Goal: Task Accomplishment & Management: Complete application form

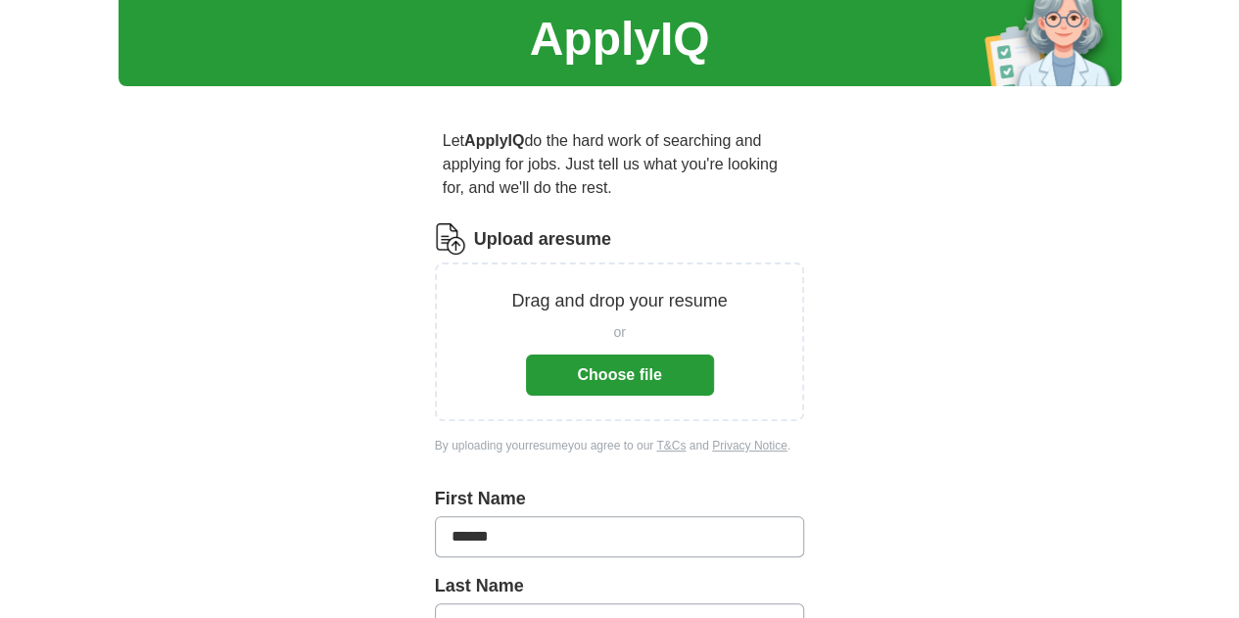
scroll to position [90, 0]
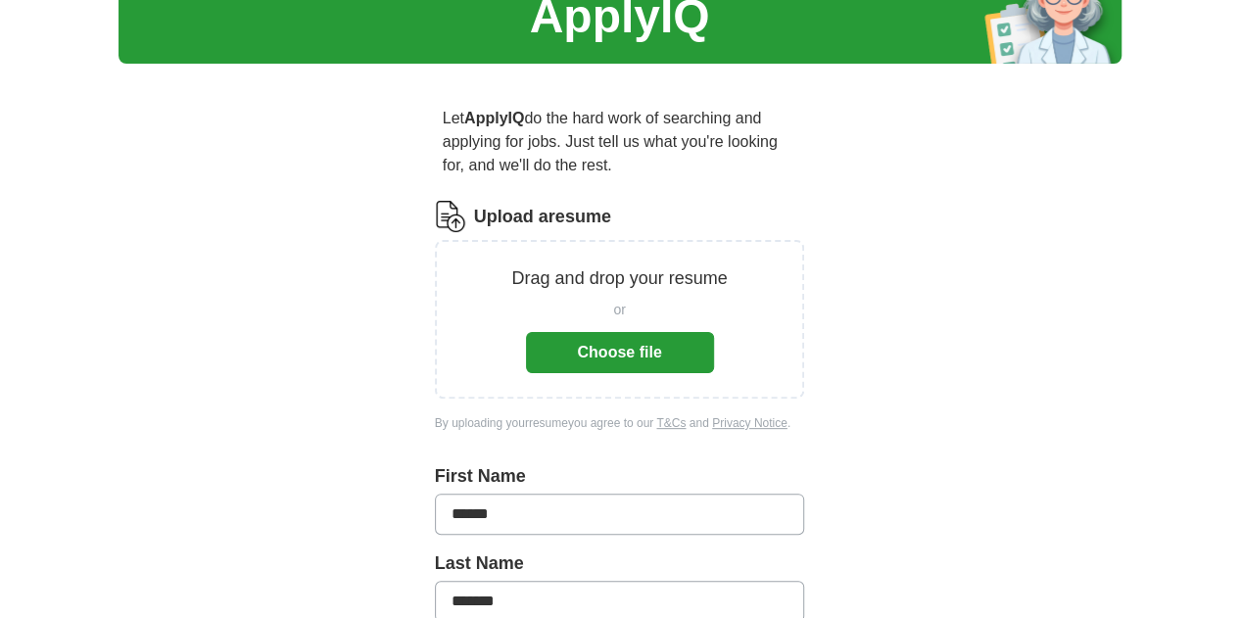
click at [596, 332] on button "Choose file" at bounding box center [620, 352] width 188 height 41
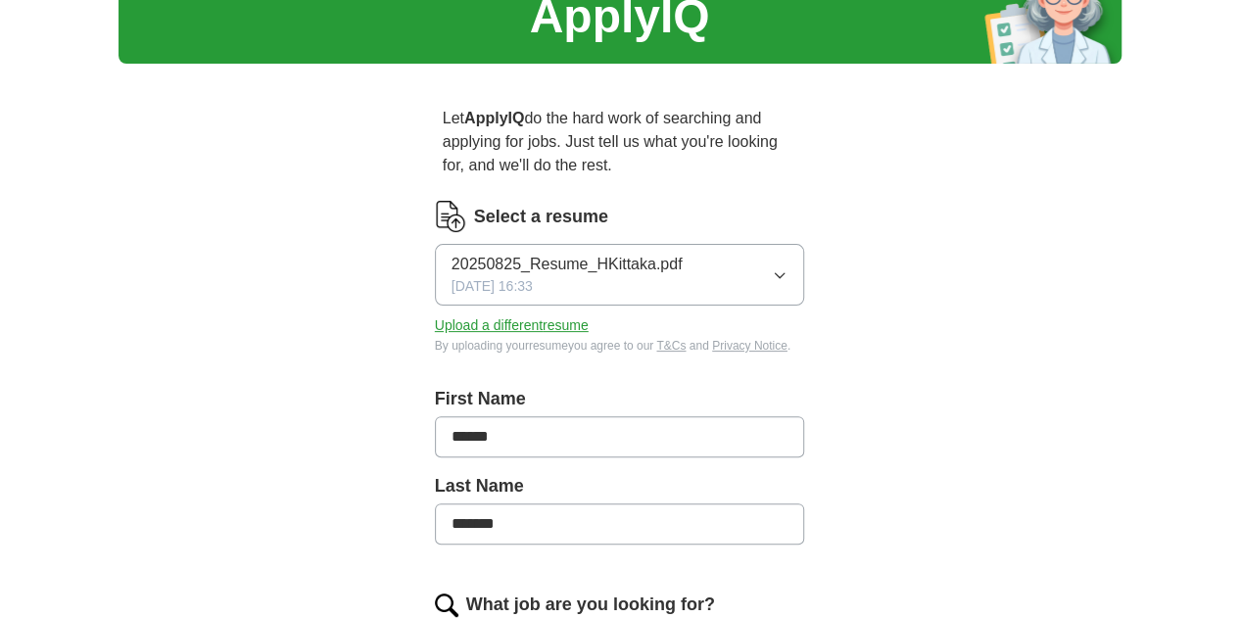
click at [119, 206] on div "ApplyIQ Let ApplyIQ do the hard work of searching and applying for jobs. Just t…" at bounding box center [620, 586] width 1003 height 1232
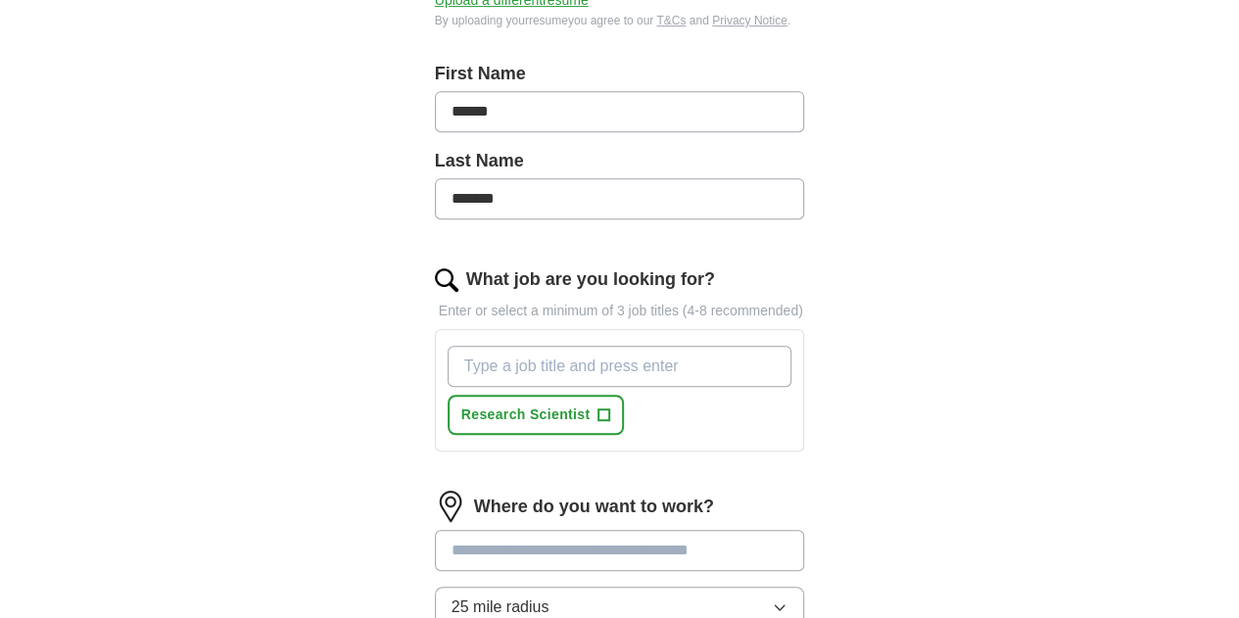
scroll to position [465, 0]
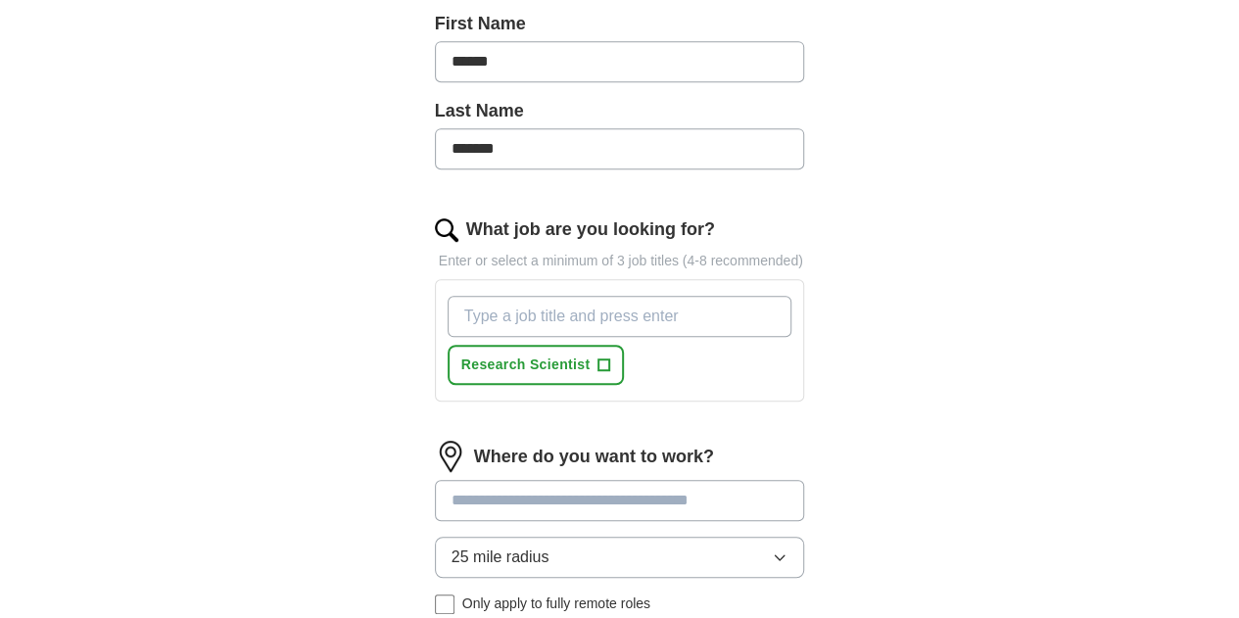
click at [469, 296] on input "What job are you looking for?" at bounding box center [620, 316] width 345 height 41
type input "Biomedical research"
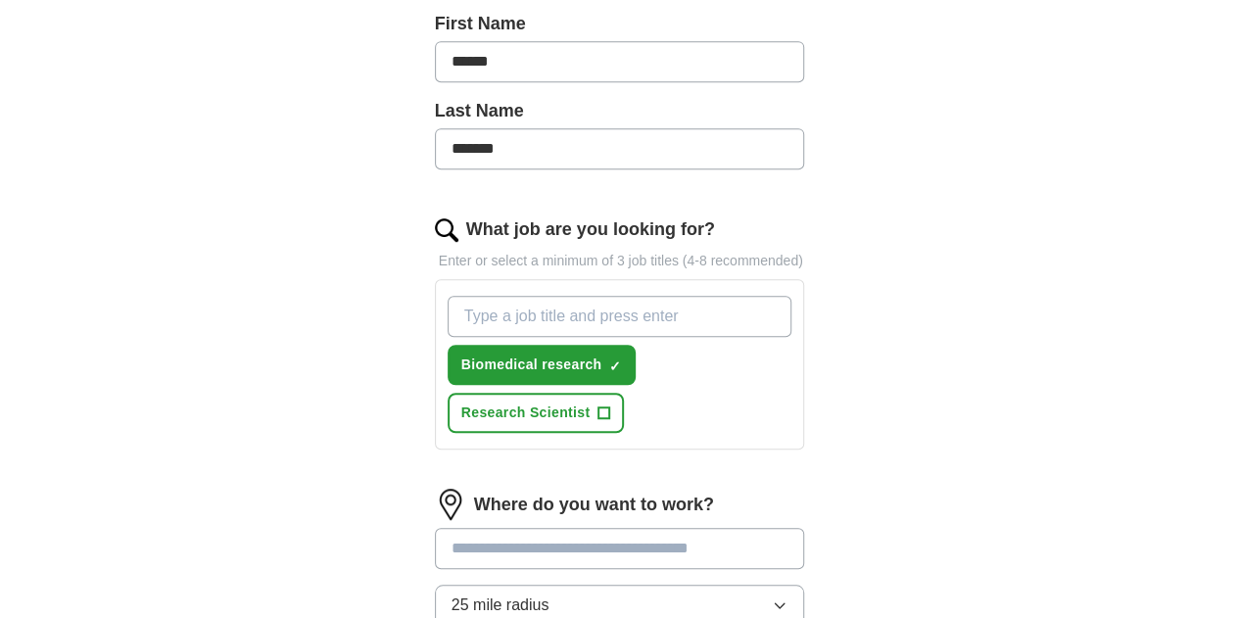
click at [576, 296] on input "What job are you looking for?" at bounding box center [620, 316] width 345 height 41
type input "Scientist"
click at [576, 296] on input "What job are you looking for?" at bounding box center [620, 316] width 345 height 41
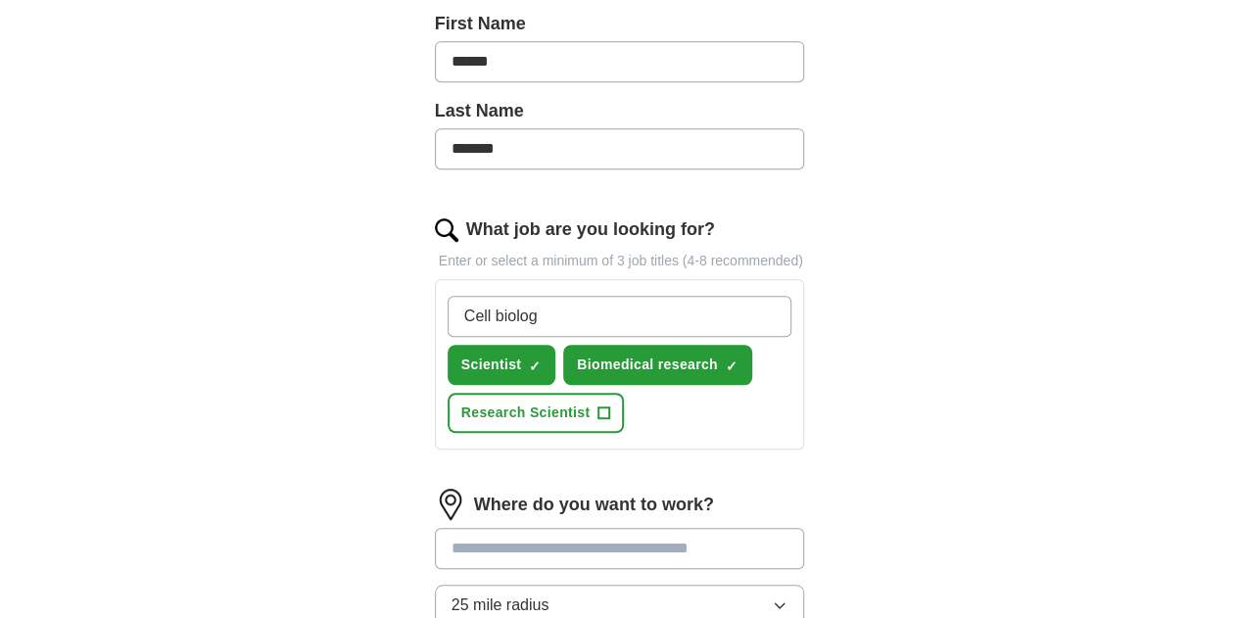
type input "Cell biology"
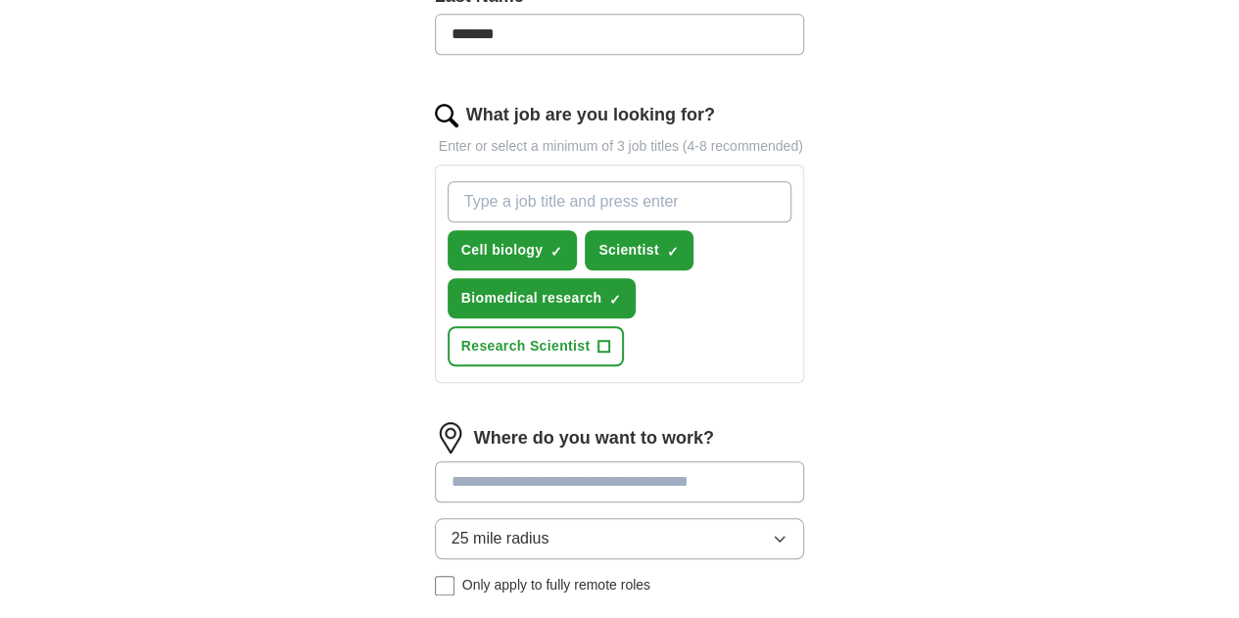
scroll to position [581, 0]
click at [490, 180] on input "What job are you looking for?" at bounding box center [620, 200] width 345 height 41
type input "in vivo researh"
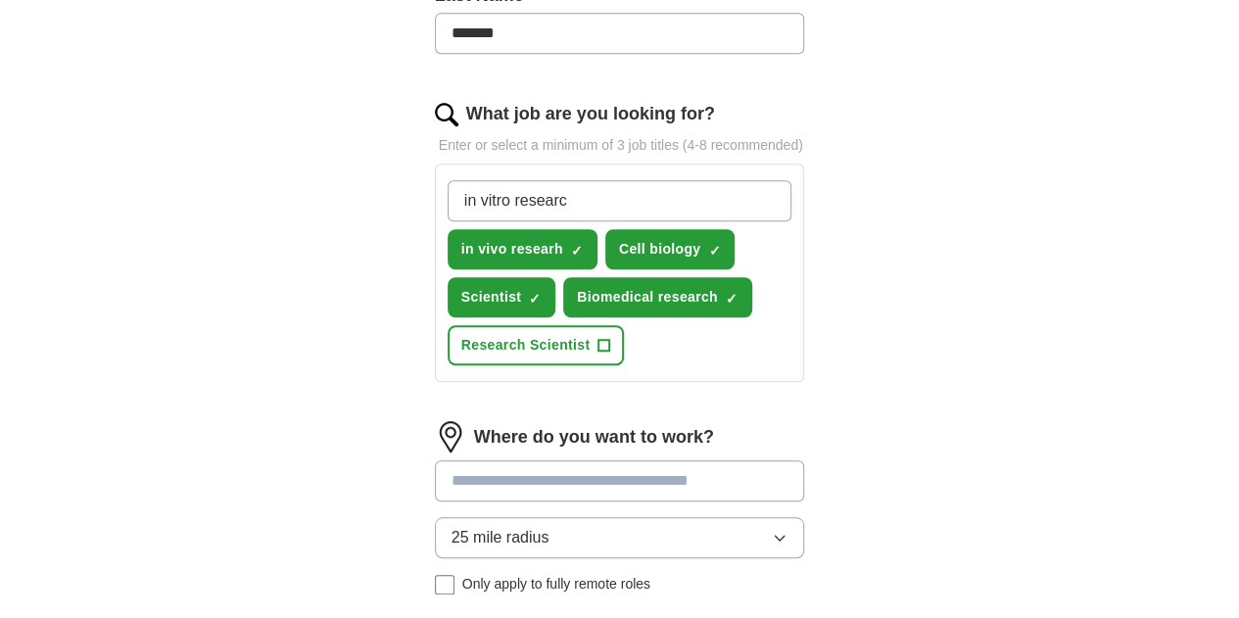
type input "in vitro research"
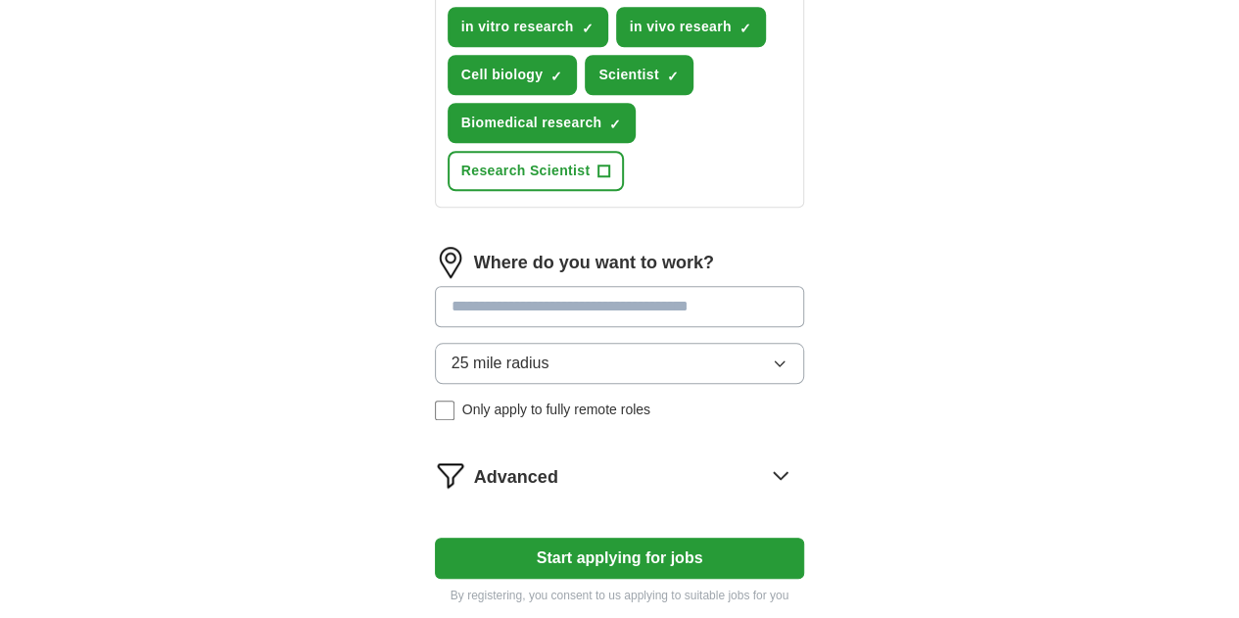
scroll to position [820, 0]
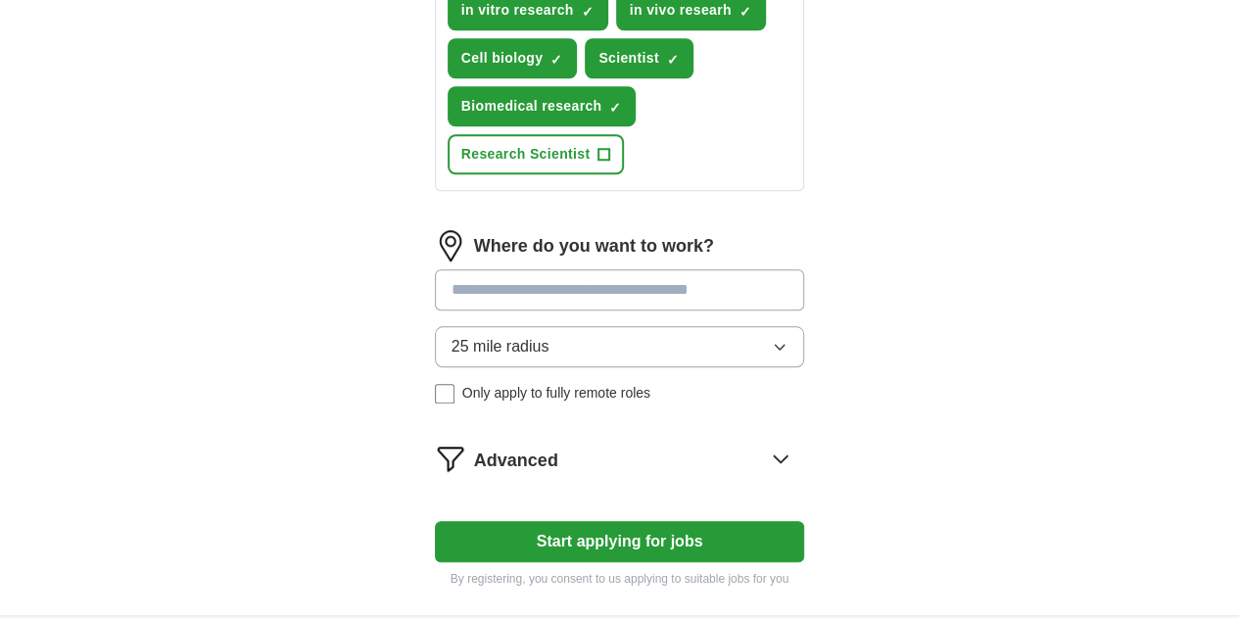
click at [469, 269] on input at bounding box center [620, 289] width 370 height 41
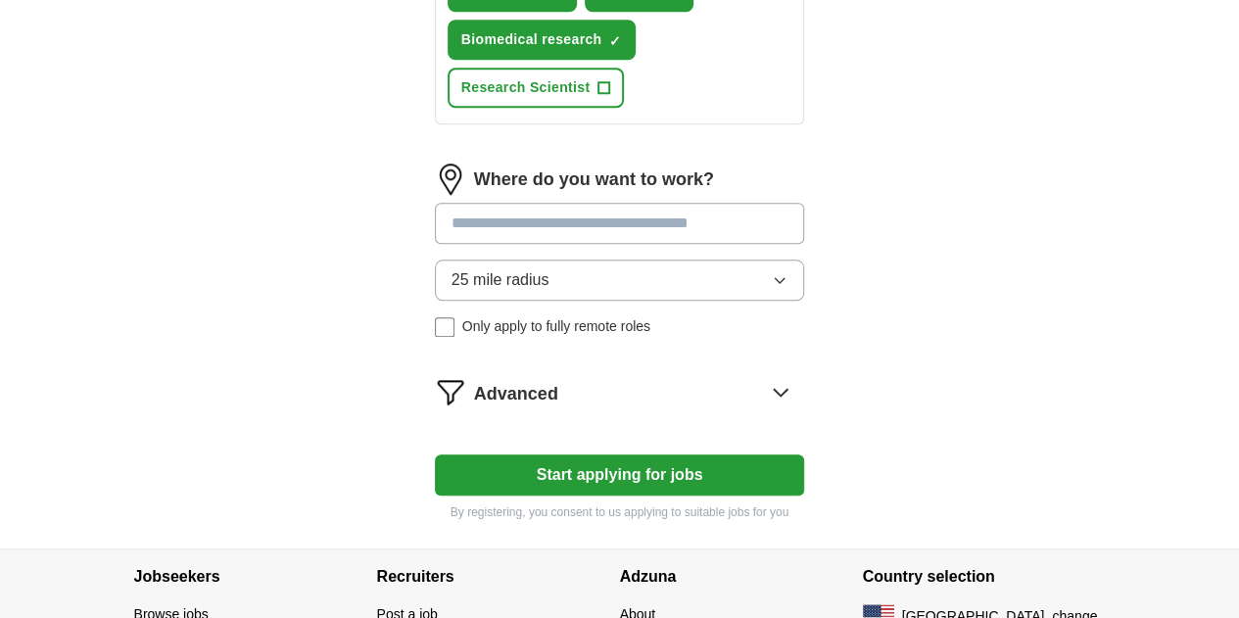
scroll to position [887, 0]
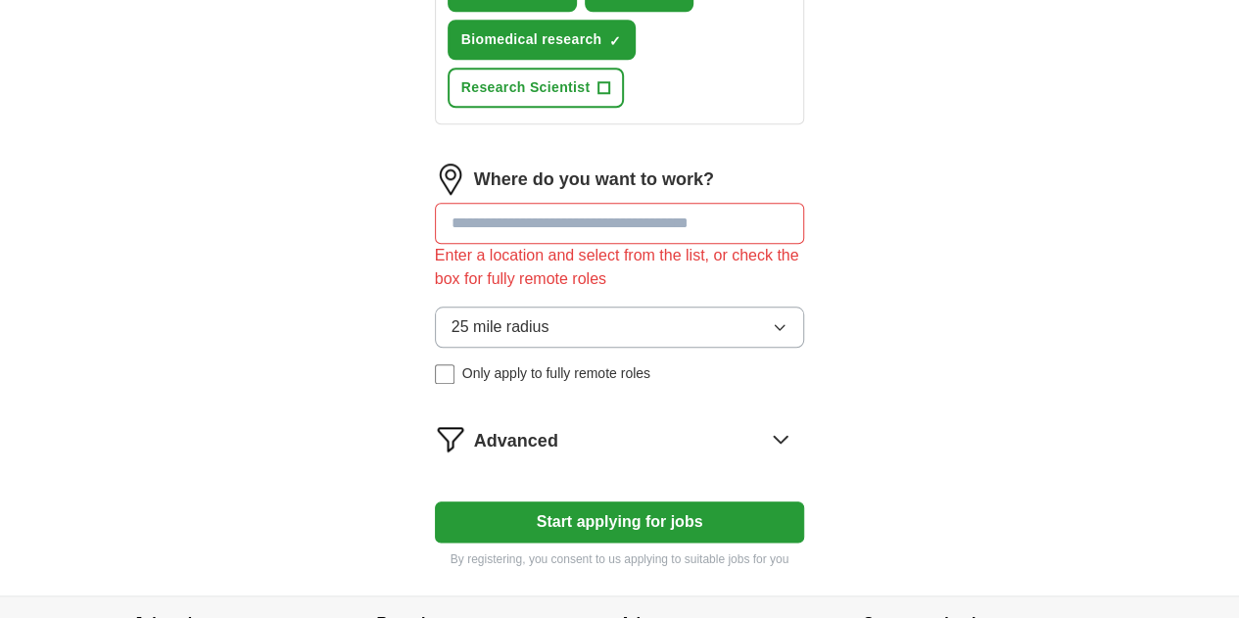
click at [436, 203] on input at bounding box center [620, 223] width 370 height 41
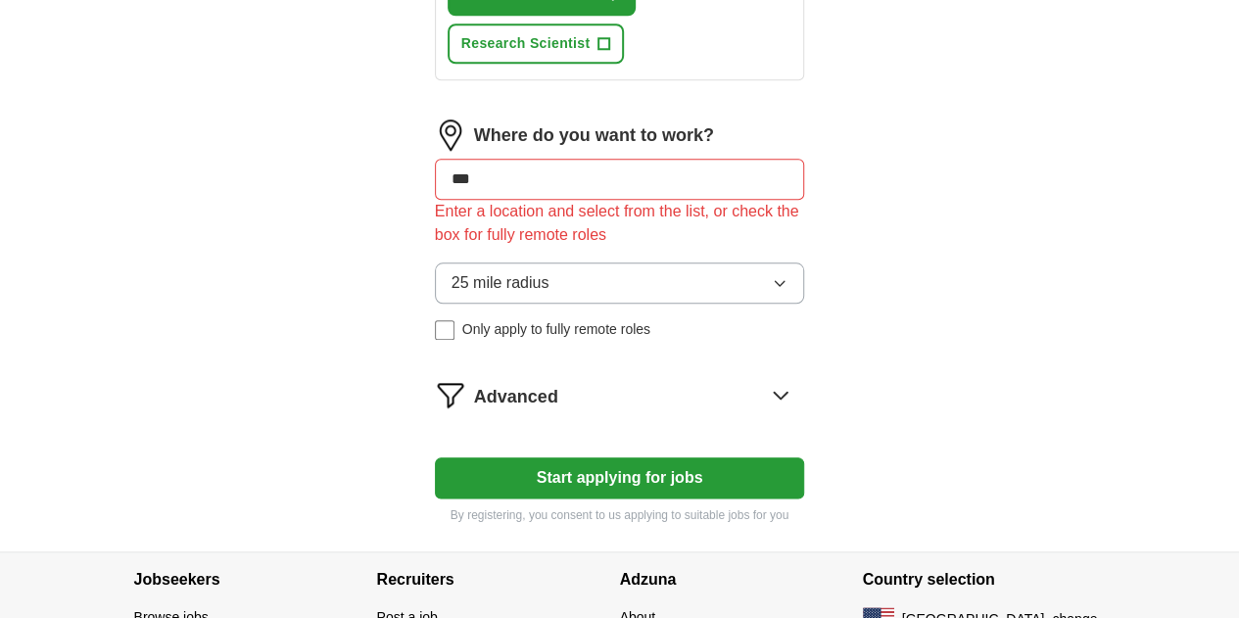
scroll to position [932, 0]
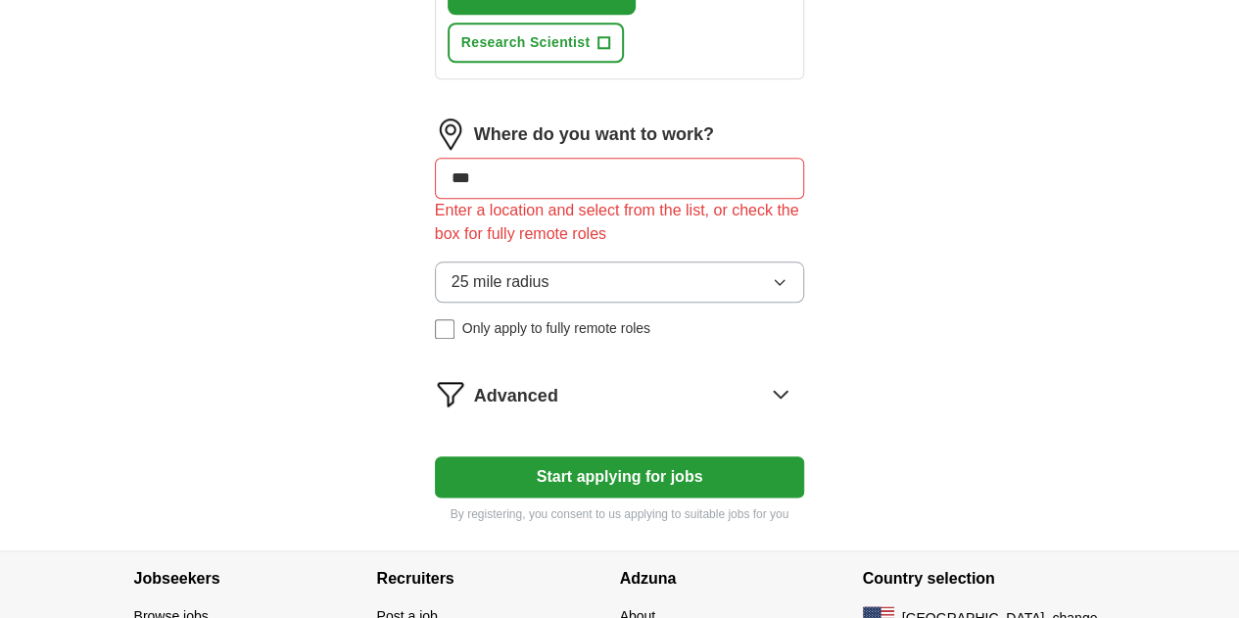
click at [485, 383] on span "Advanced" at bounding box center [516, 396] width 84 height 26
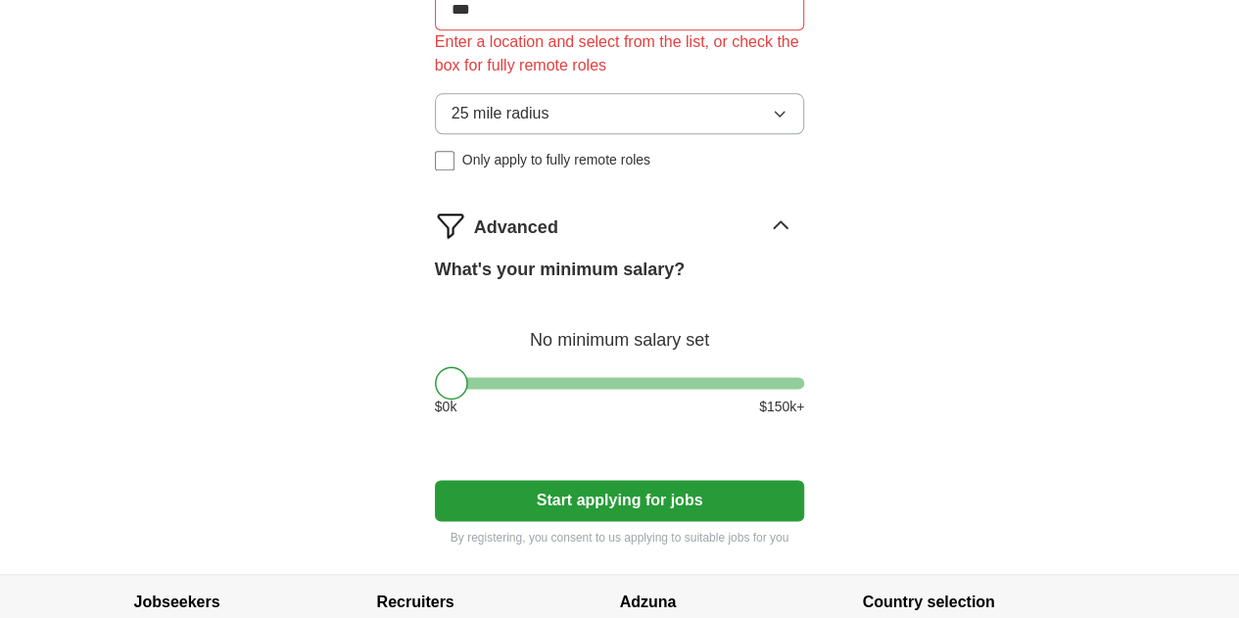
scroll to position [1101, 0]
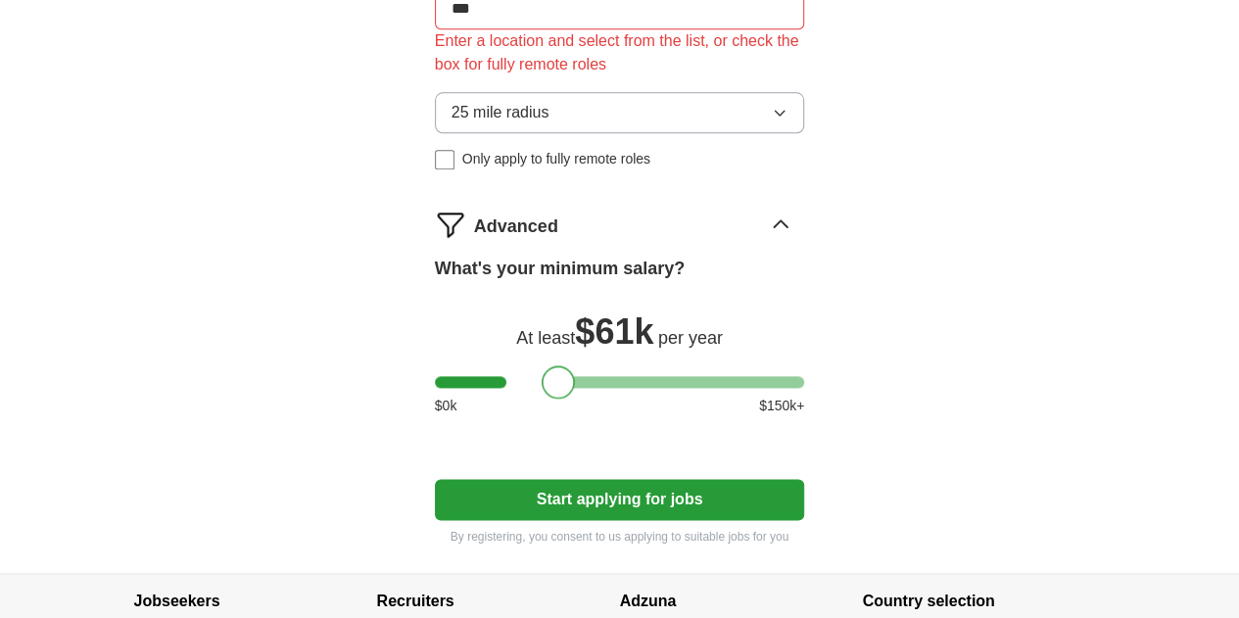
drag, startPoint x: 426, startPoint y: 310, endPoint x: 532, endPoint y: 318, distance: 106.2
click at [542, 365] on div at bounding box center [558, 381] width 33 height 33
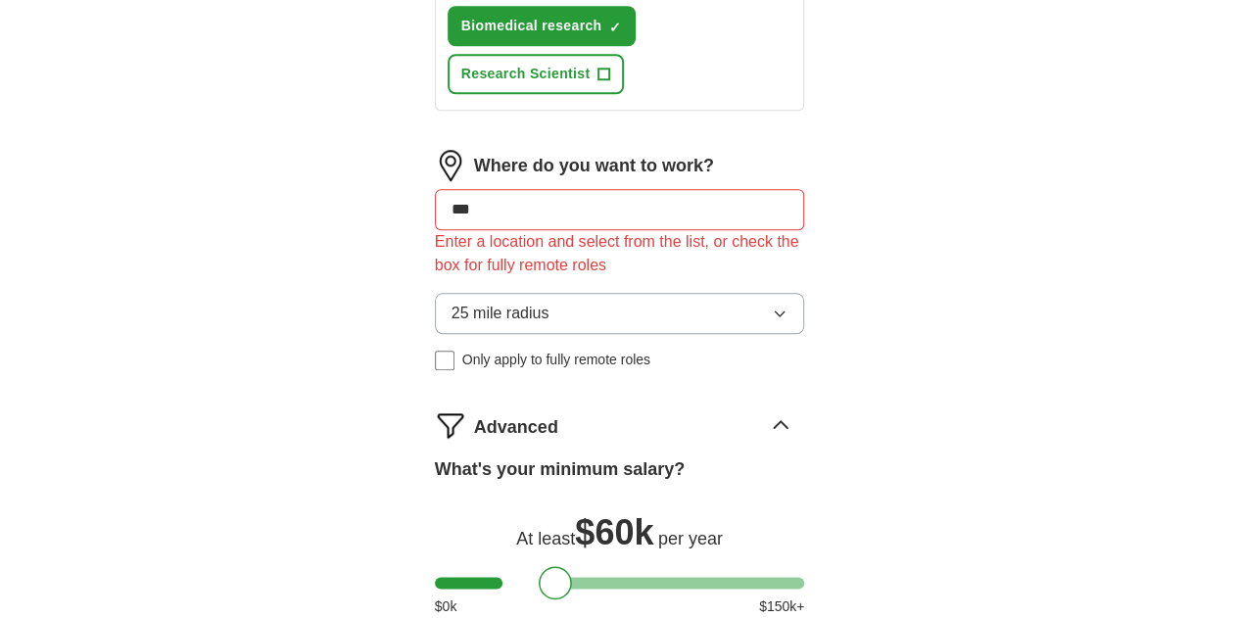
scroll to position [899, 0]
click at [464, 190] on input "***" at bounding box center [620, 210] width 370 height 41
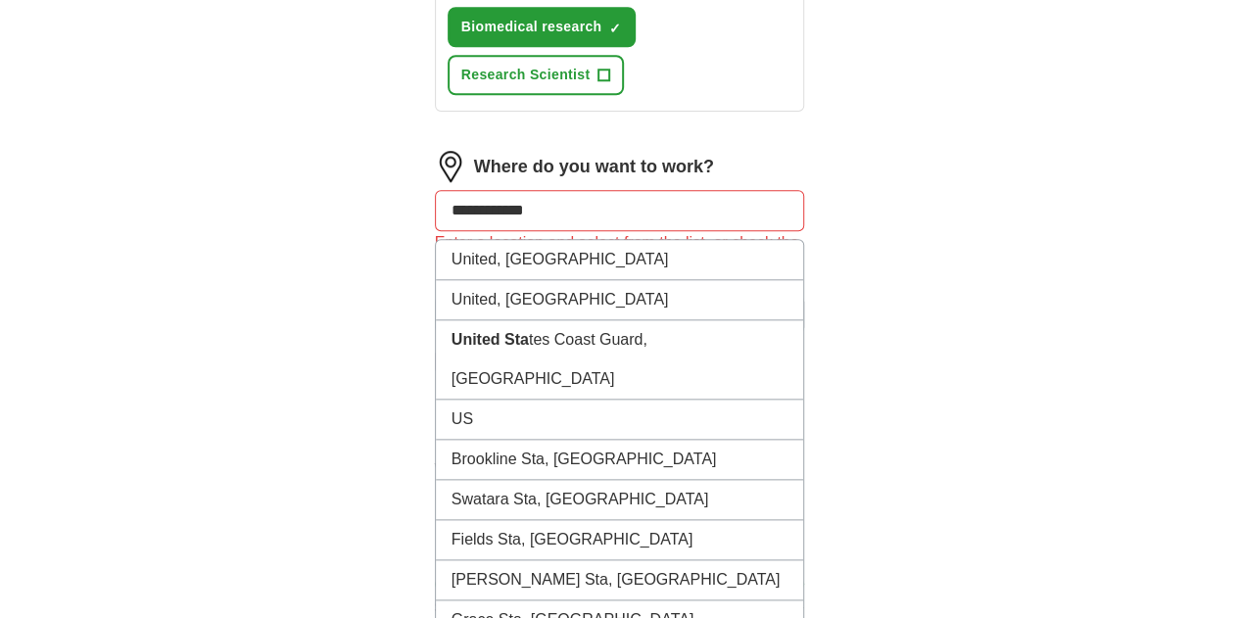
type input "**********"
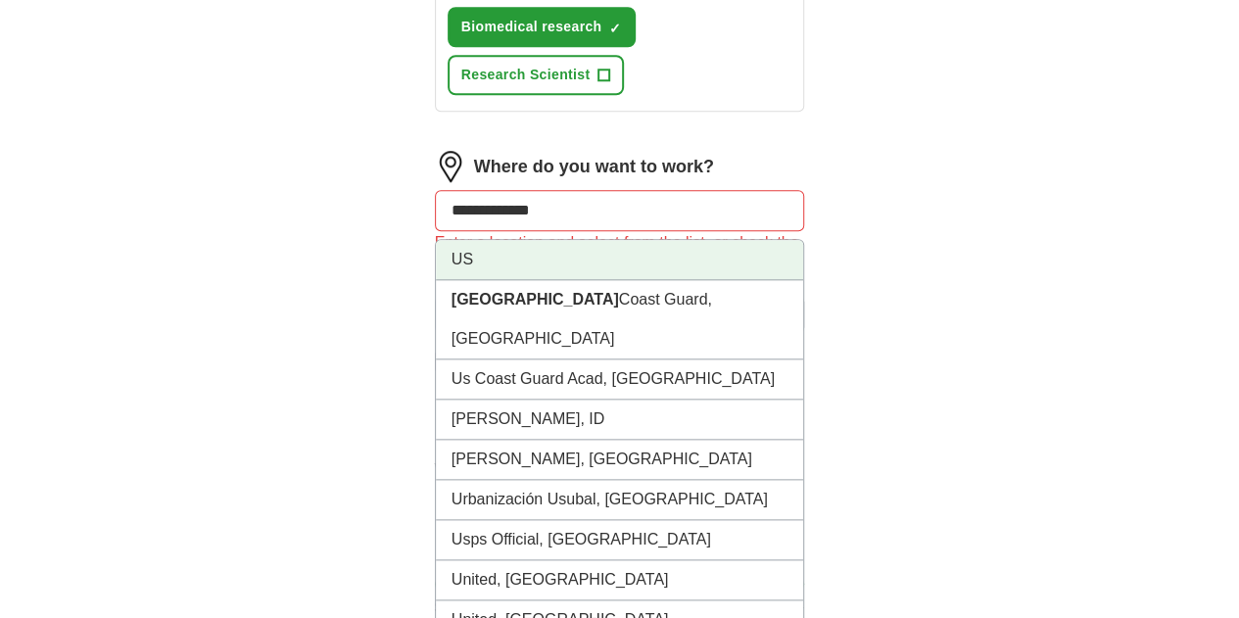
click at [446, 240] on li "US" at bounding box center [620, 260] width 368 height 40
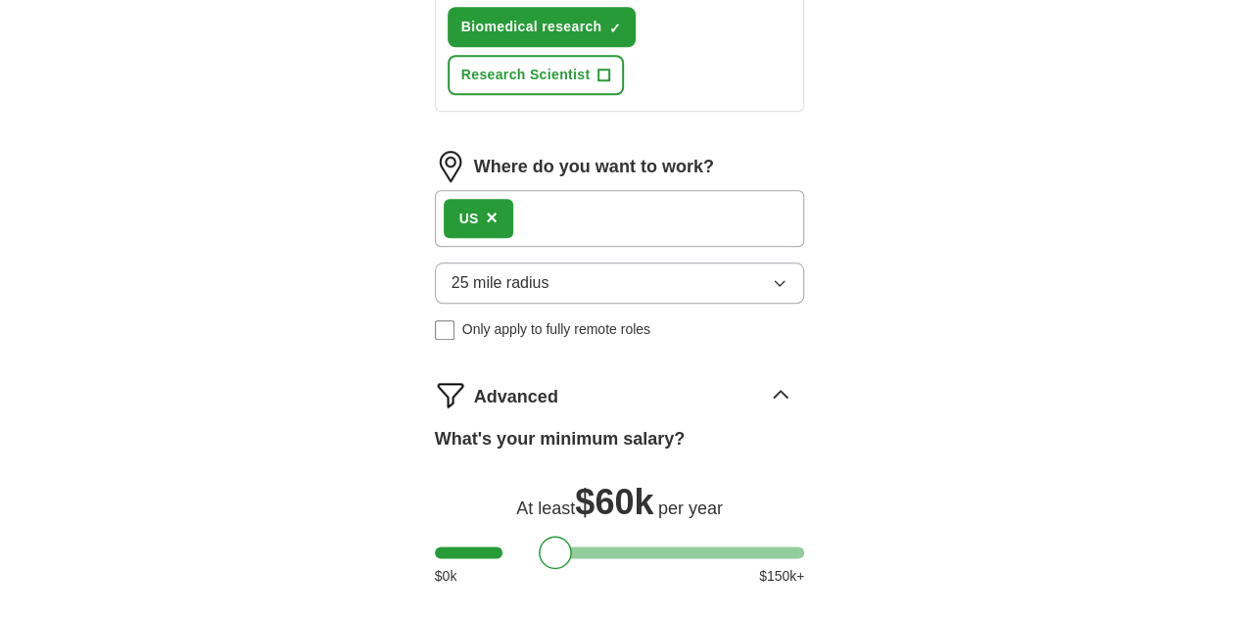
scroll to position [919, 0]
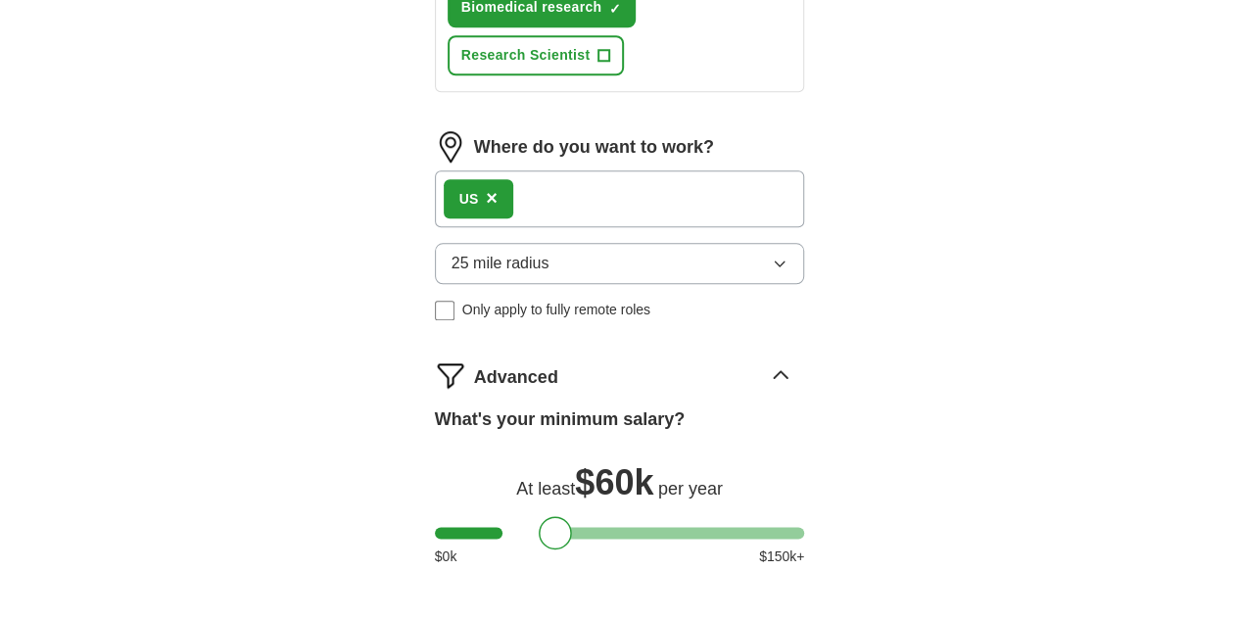
click at [538, 170] on div "US ×" at bounding box center [620, 198] width 370 height 57
click at [478, 170] on div "US ×" at bounding box center [620, 198] width 370 height 57
click at [523, 170] on div "US ×" at bounding box center [620, 198] width 370 height 57
click at [506, 243] on button "25 mile radius" at bounding box center [620, 263] width 370 height 41
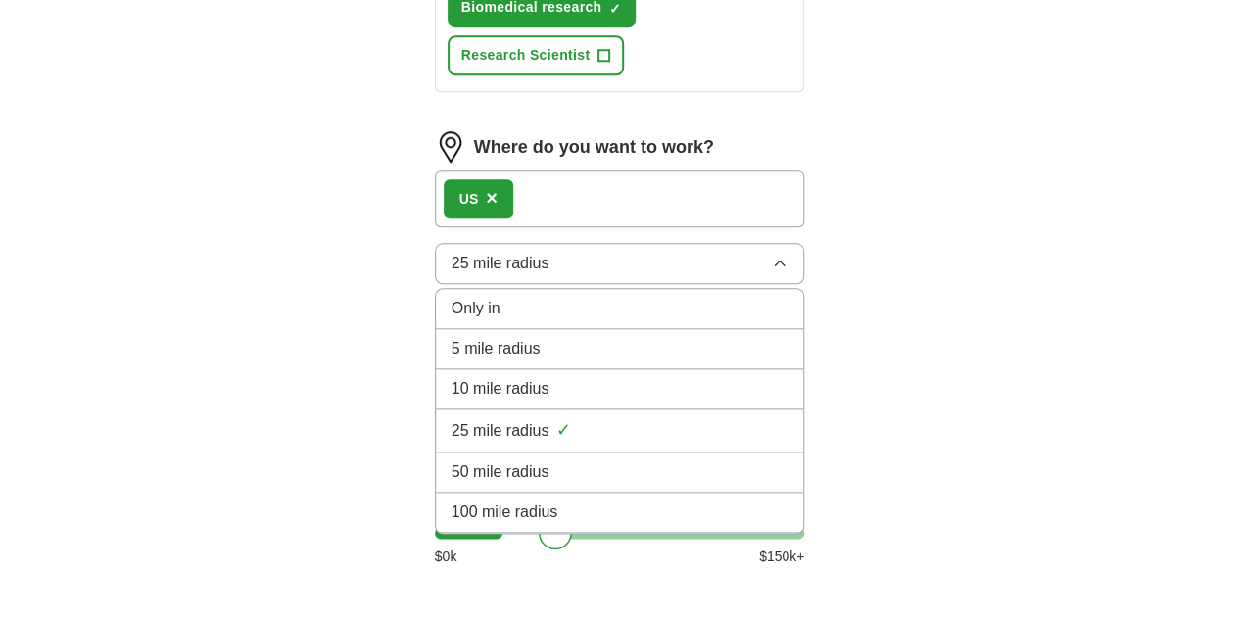
click at [469, 501] on span "100 mile radius" at bounding box center [505, 513] width 107 height 24
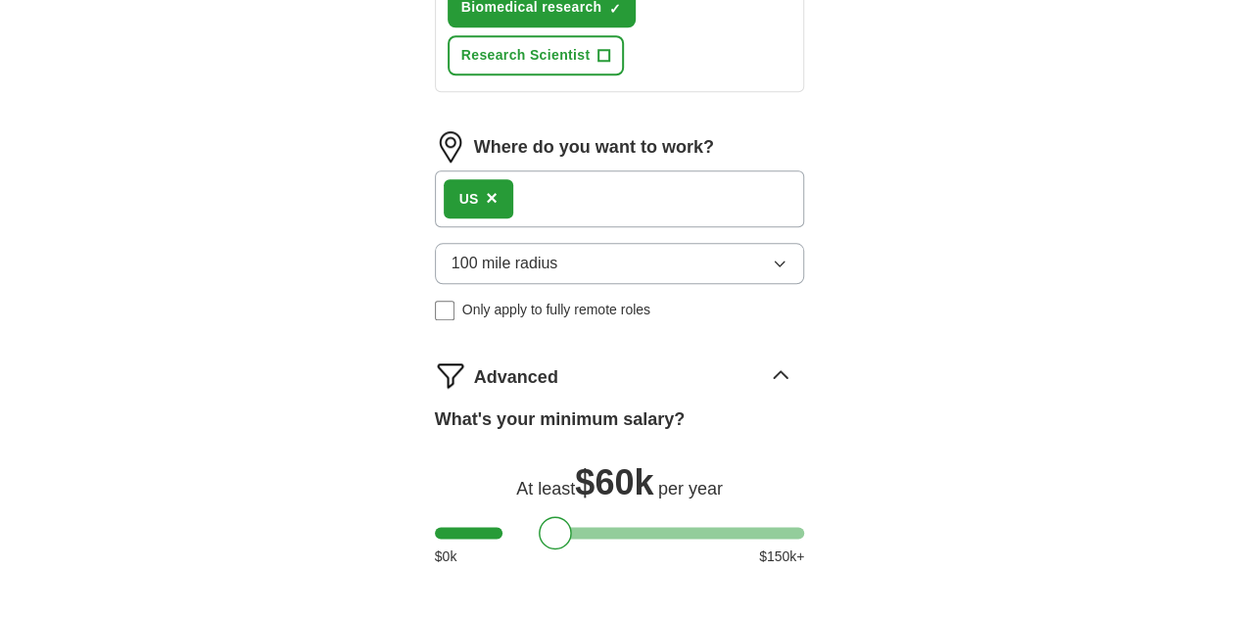
click at [543, 170] on div "US ×" at bounding box center [620, 198] width 370 height 57
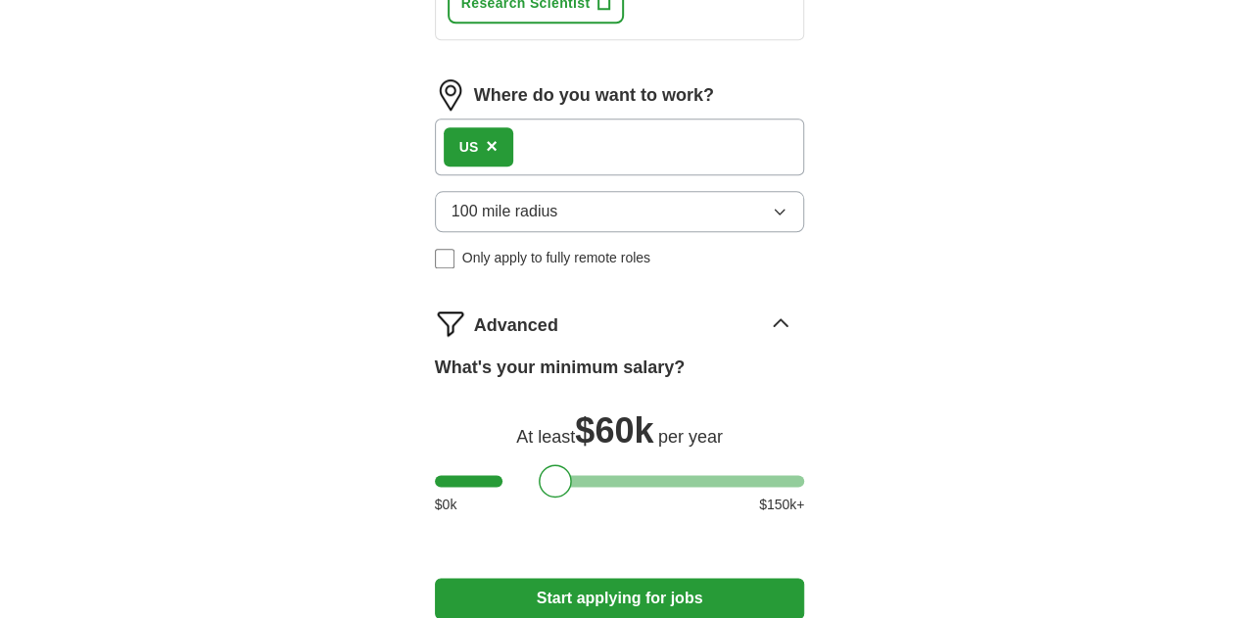
scroll to position [1145, 0]
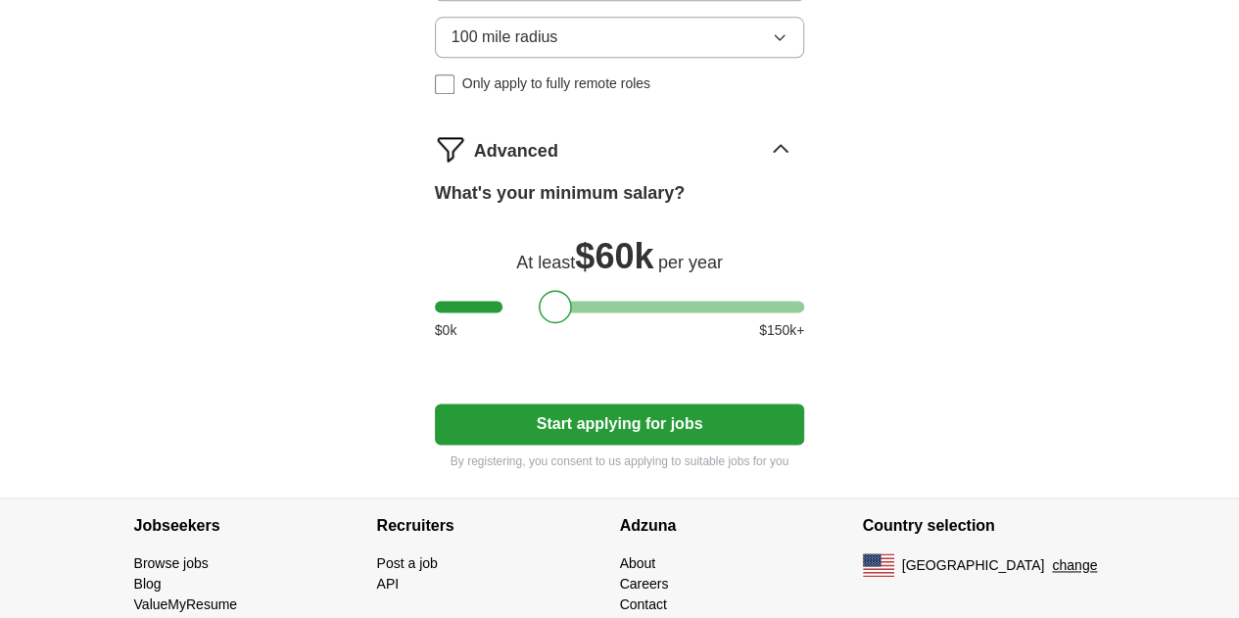
click at [631, 404] on button "Start applying for jobs" at bounding box center [620, 424] width 370 height 41
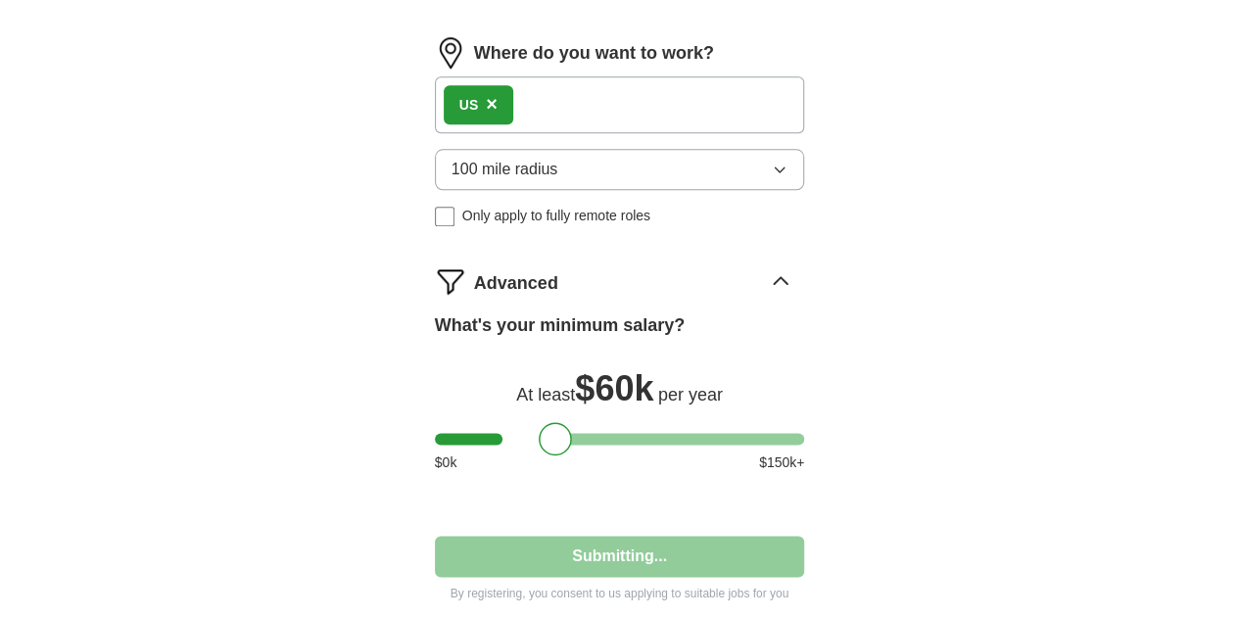
select select "**"
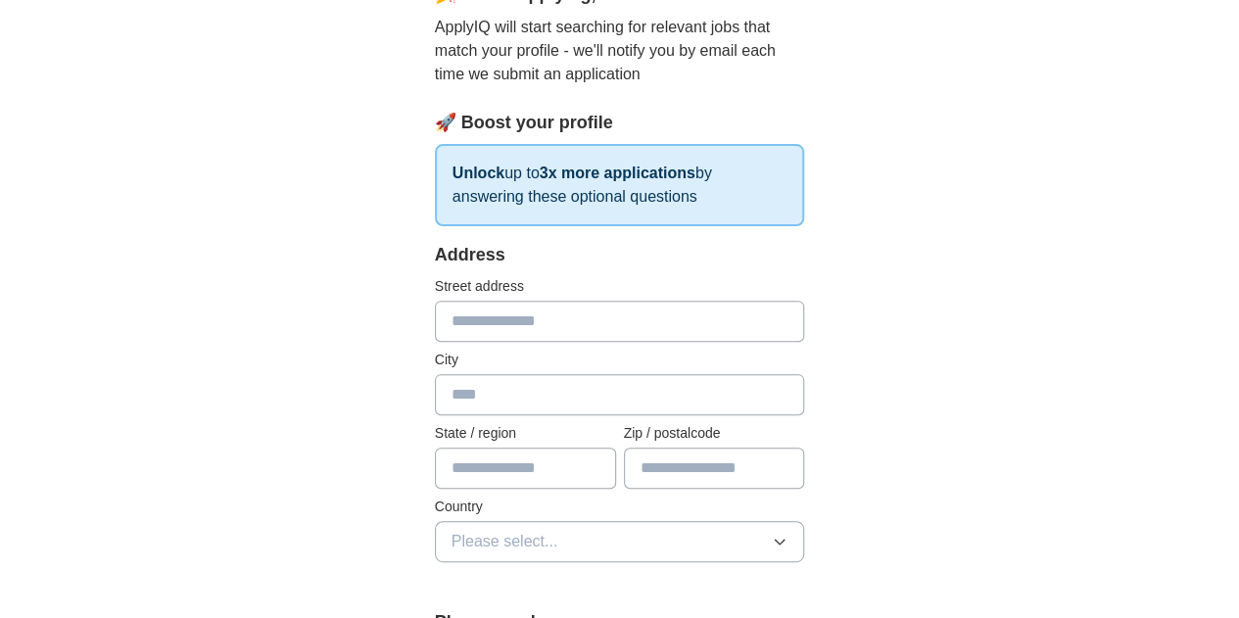
scroll to position [264, 0]
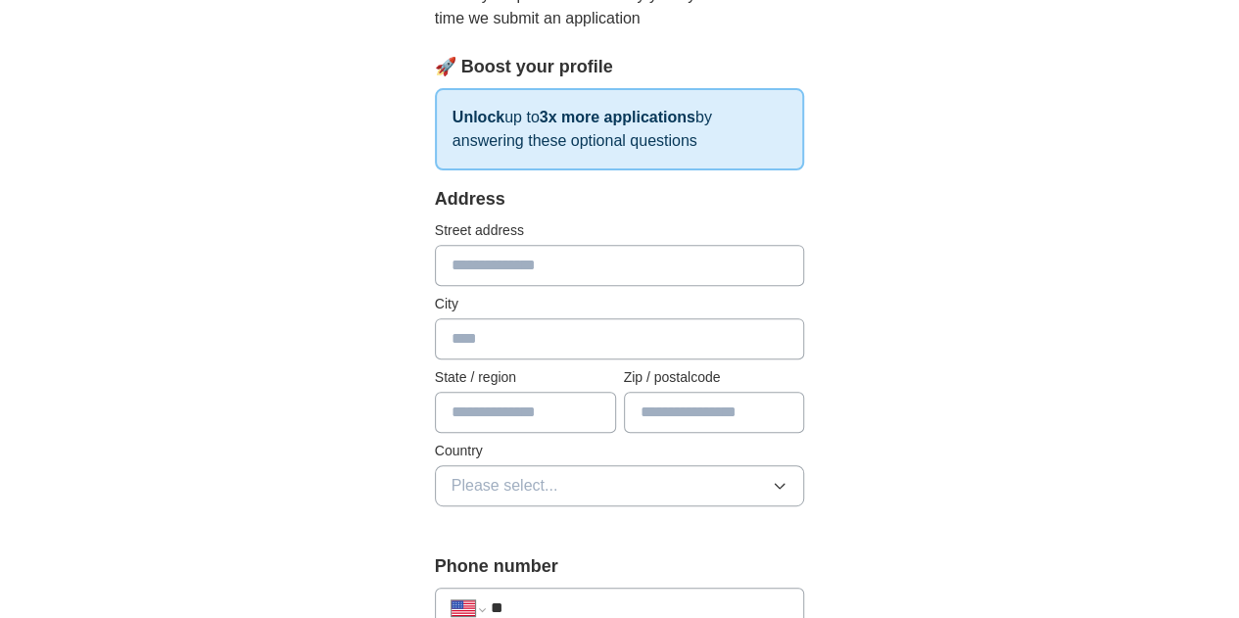
click at [461, 270] on input "text" at bounding box center [620, 265] width 370 height 41
type input "**********"
type input "*******"
type input "**"
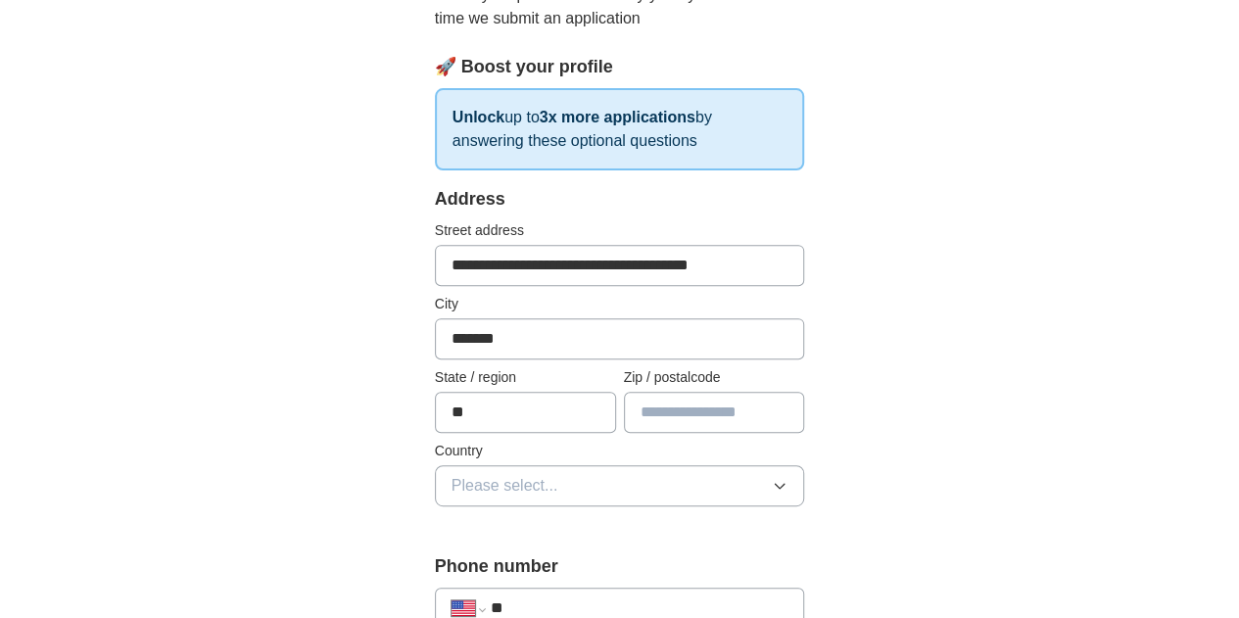
type input "*****"
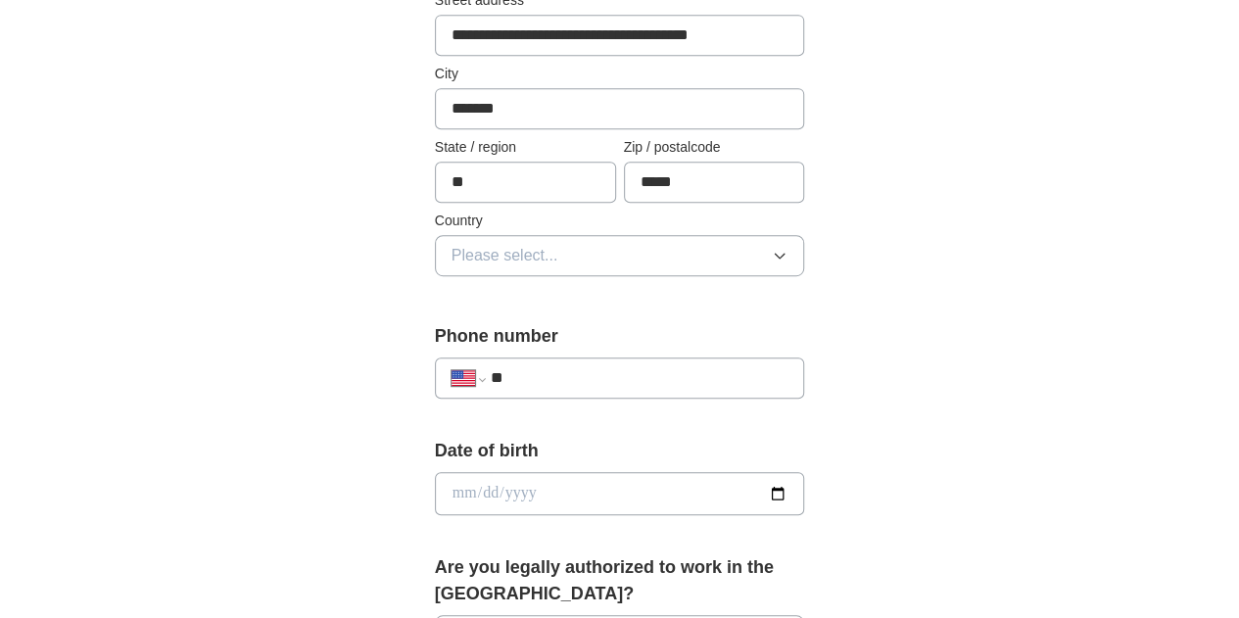
scroll to position [495, 0]
click at [481, 256] on span "Please select..." at bounding box center [505, 255] width 107 height 24
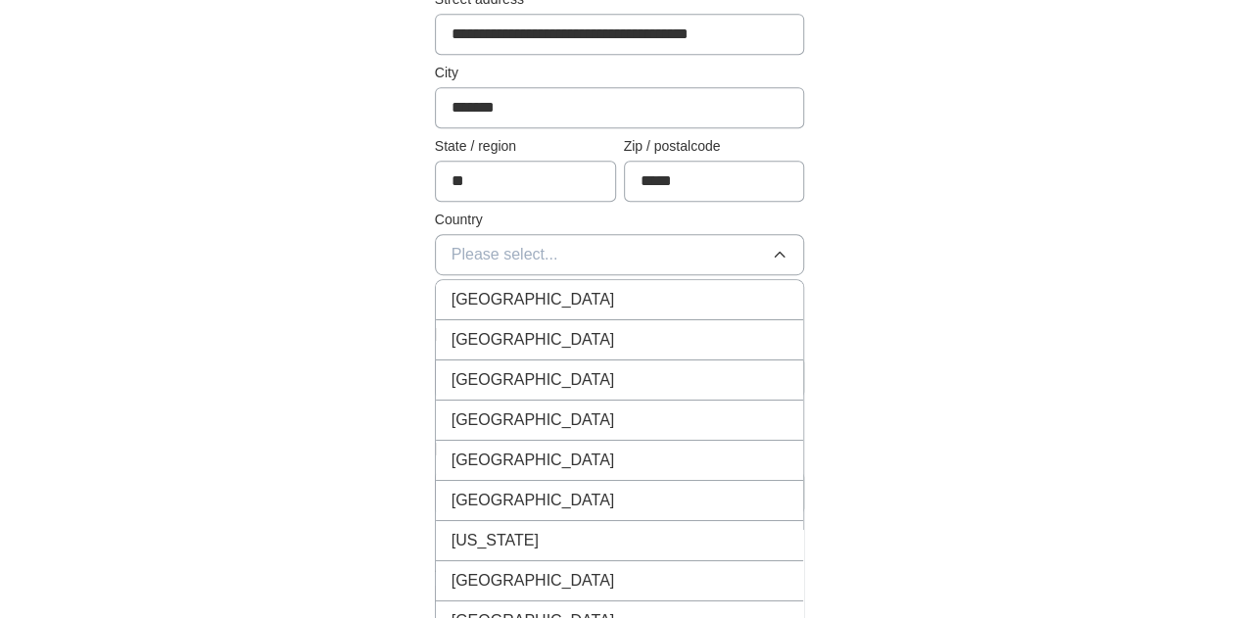
click at [464, 340] on span "[GEOGRAPHIC_DATA]" at bounding box center [534, 340] width 164 height 24
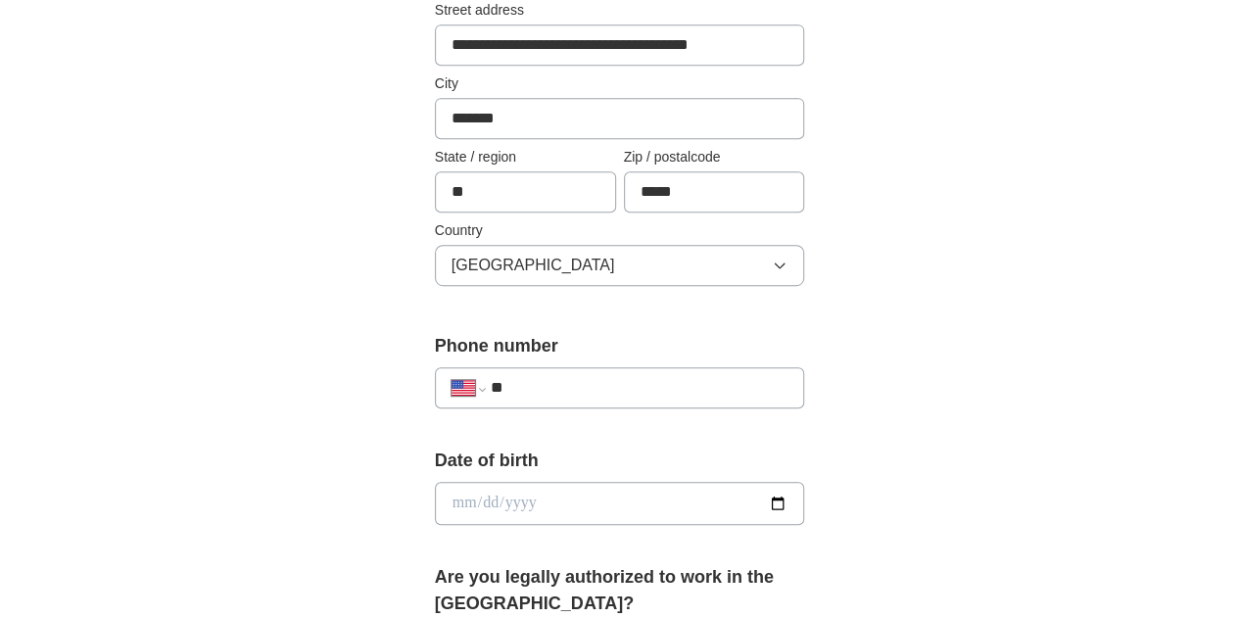
scroll to position [483, 0]
click at [550, 71] on div "**********" at bounding box center [620, 139] width 370 height 344
drag, startPoint x: 533, startPoint y: 37, endPoint x: 915, endPoint y: 50, distance: 382.3
click at [871, 50] on div "**********" at bounding box center [620, 535] width 502 height 1698
type input "**********"
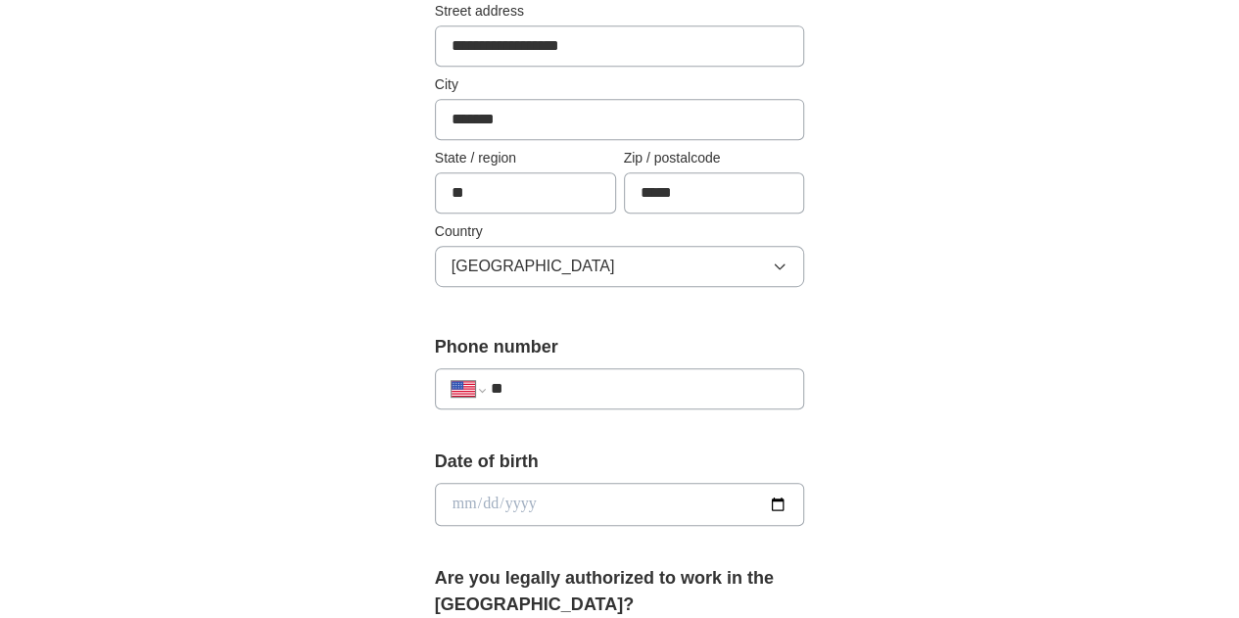
click at [484, 491] on input "date" at bounding box center [620, 504] width 370 height 43
click at [435, 510] on input "date" at bounding box center [620, 504] width 370 height 43
click at [435, 505] on input "date" at bounding box center [620, 504] width 370 height 43
type input "**********"
click at [296, 460] on div "**********" at bounding box center [620, 481] width 1003 height 1808
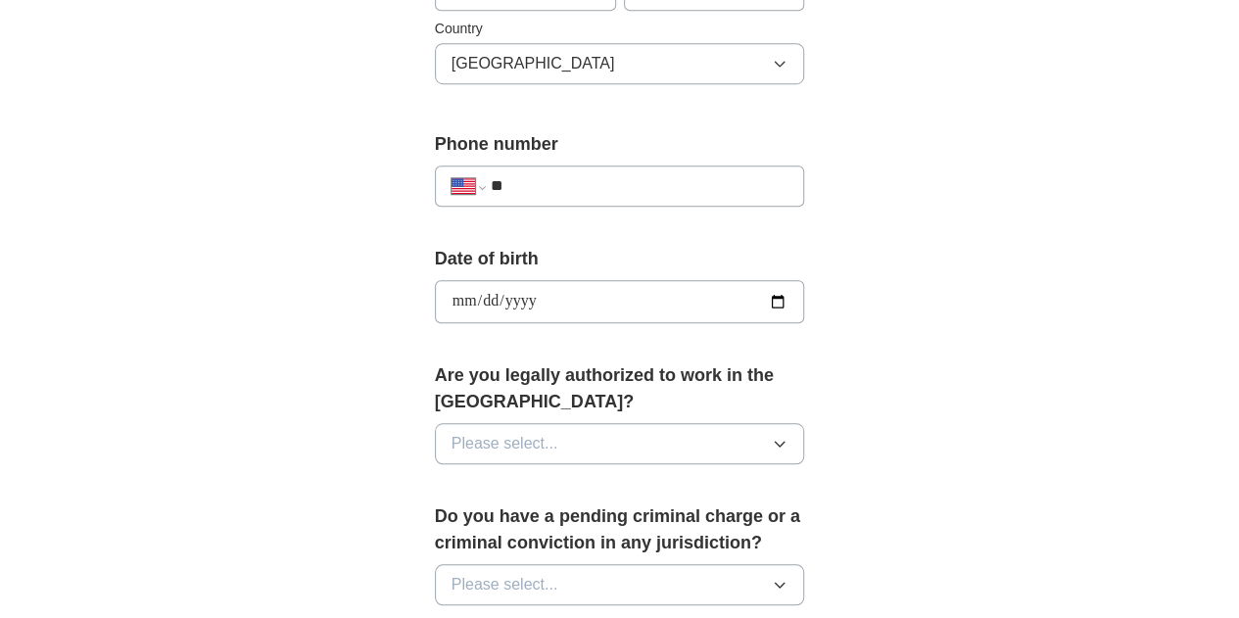
scroll to position [688, 0]
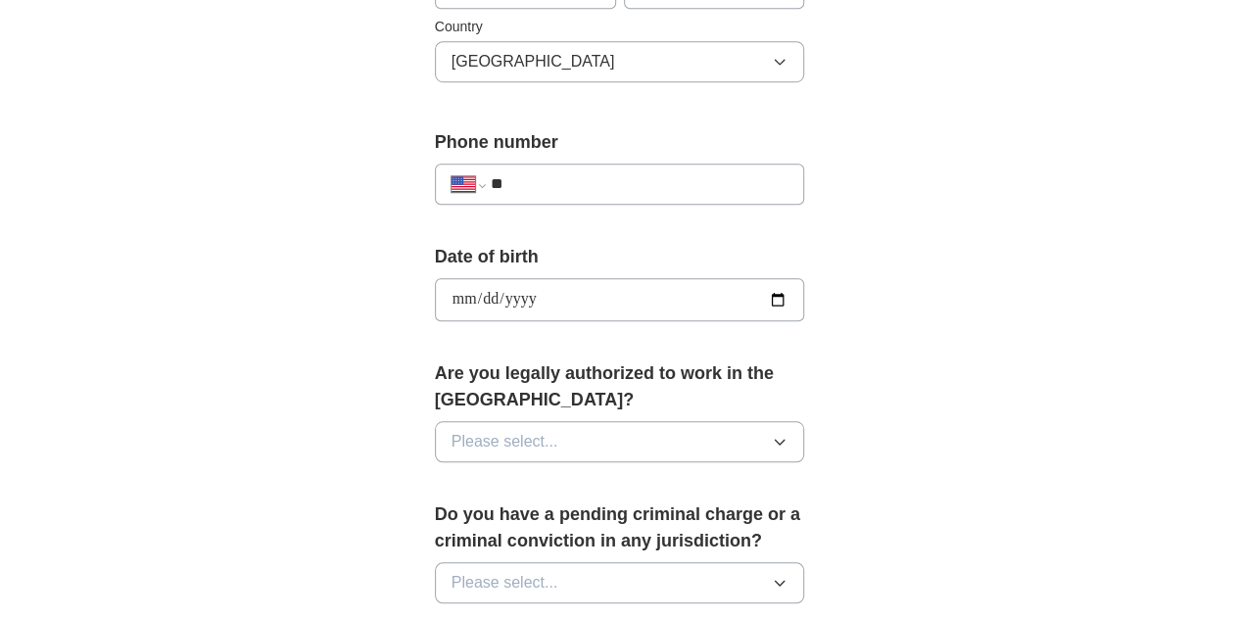
click at [435, 422] on button "Please select..." at bounding box center [620, 441] width 370 height 41
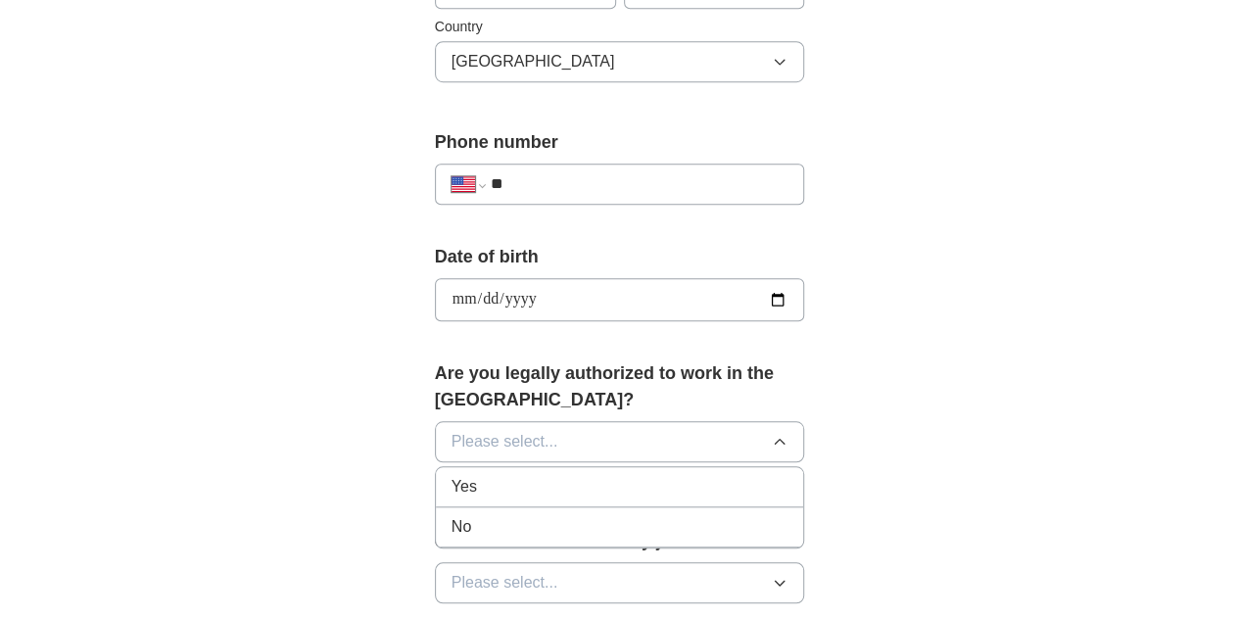
click at [452, 475] on span "Yes" at bounding box center [464, 487] width 25 height 24
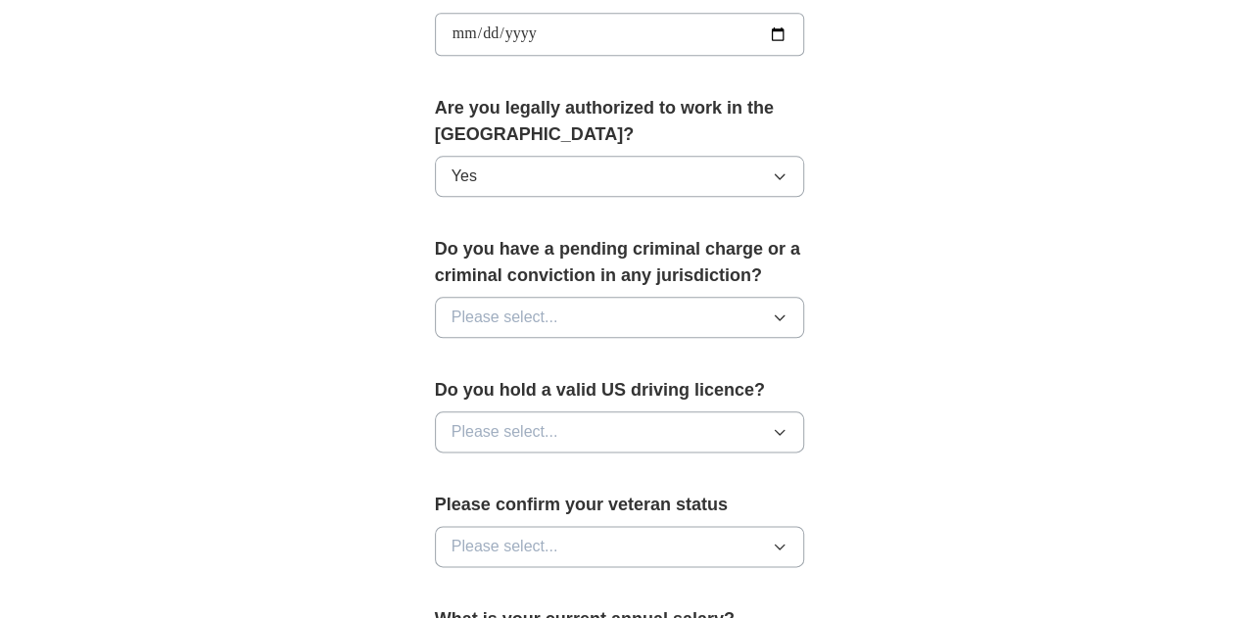
scroll to position [960, 0]
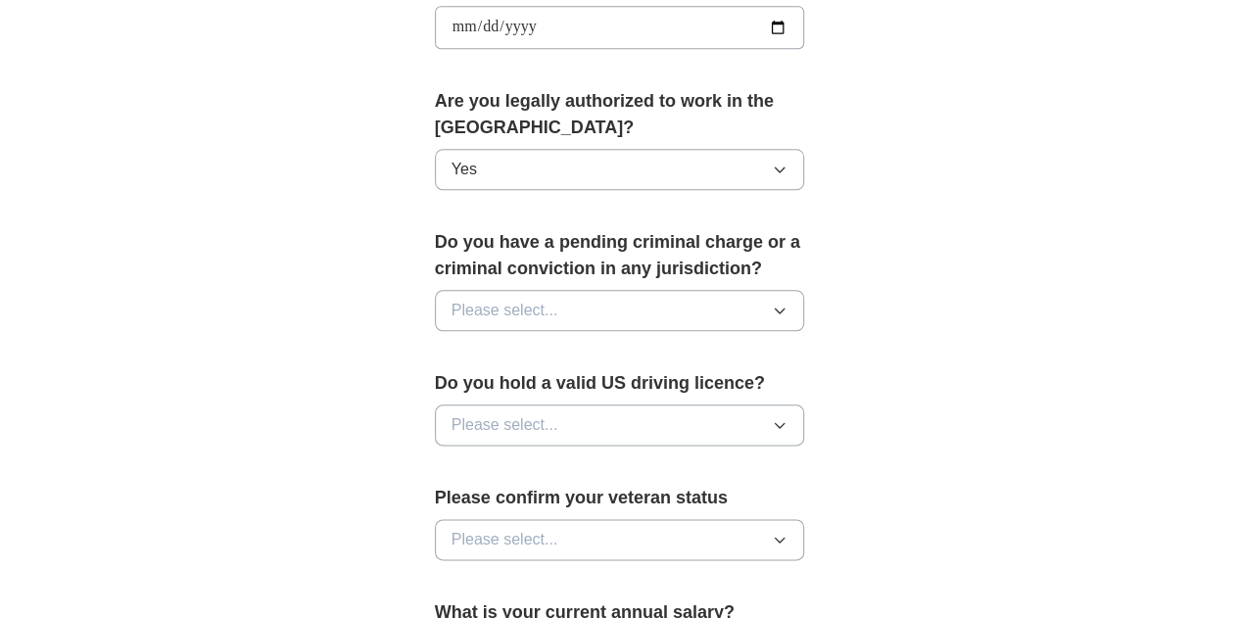
click at [465, 299] on span "Please select..." at bounding box center [505, 311] width 107 height 24
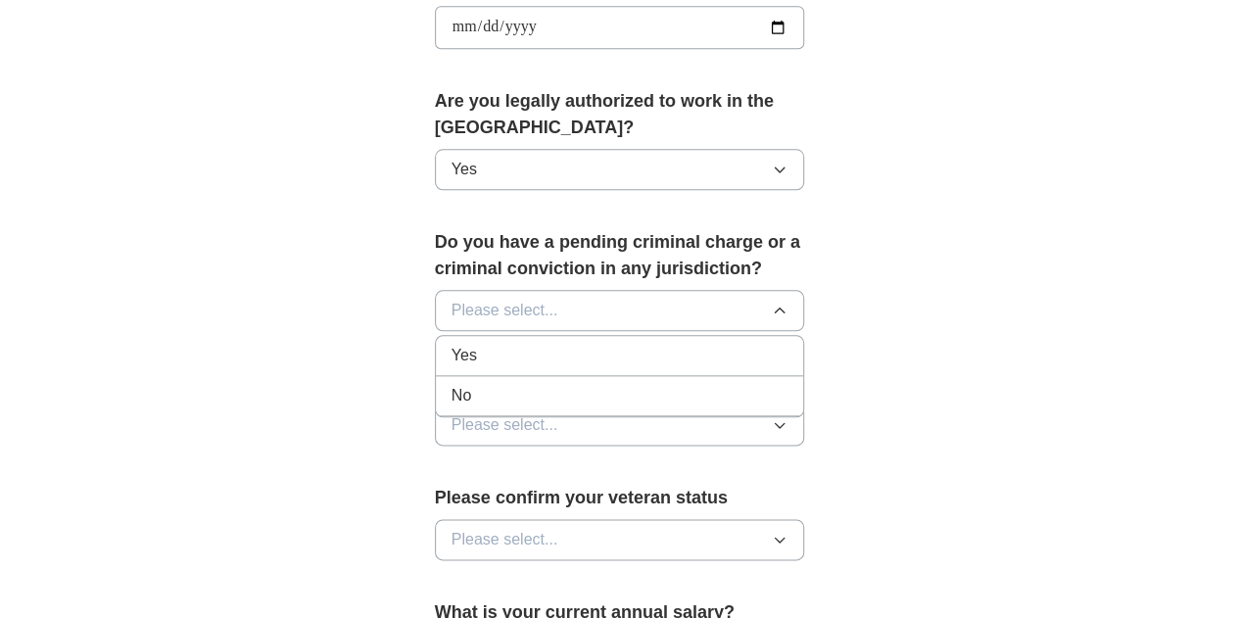
click at [452, 384] on span "No" at bounding box center [462, 396] width 20 height 24
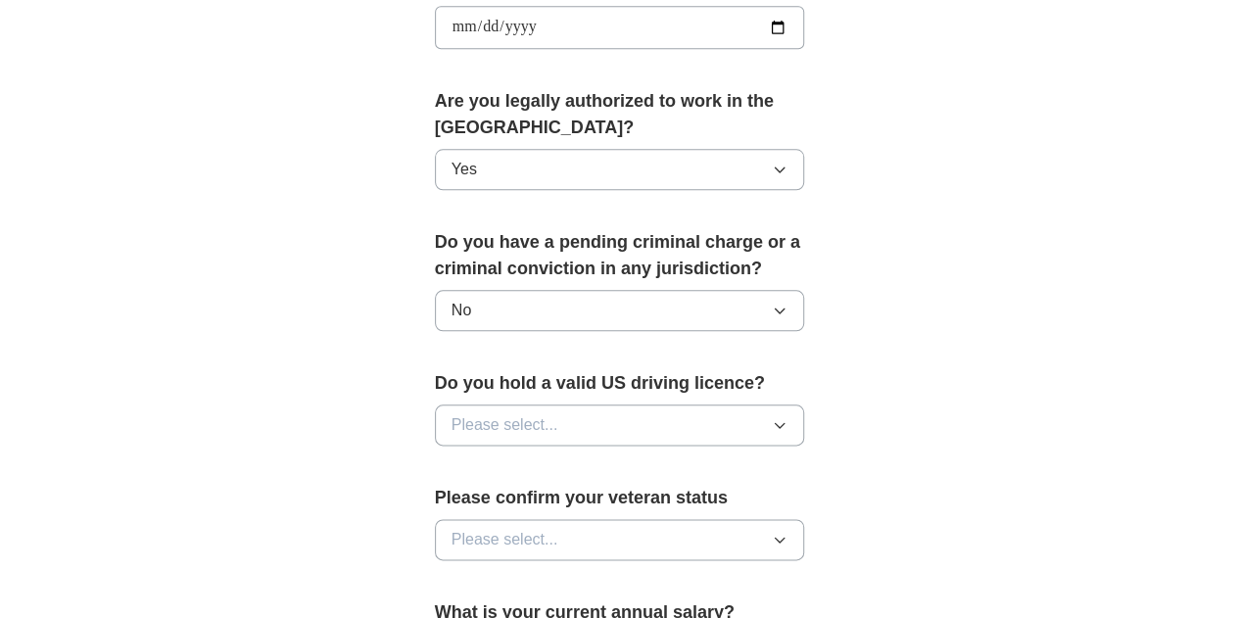
click at [452, 413] on span "Please select..." at bounding box center [505, 425] width 107 height 24
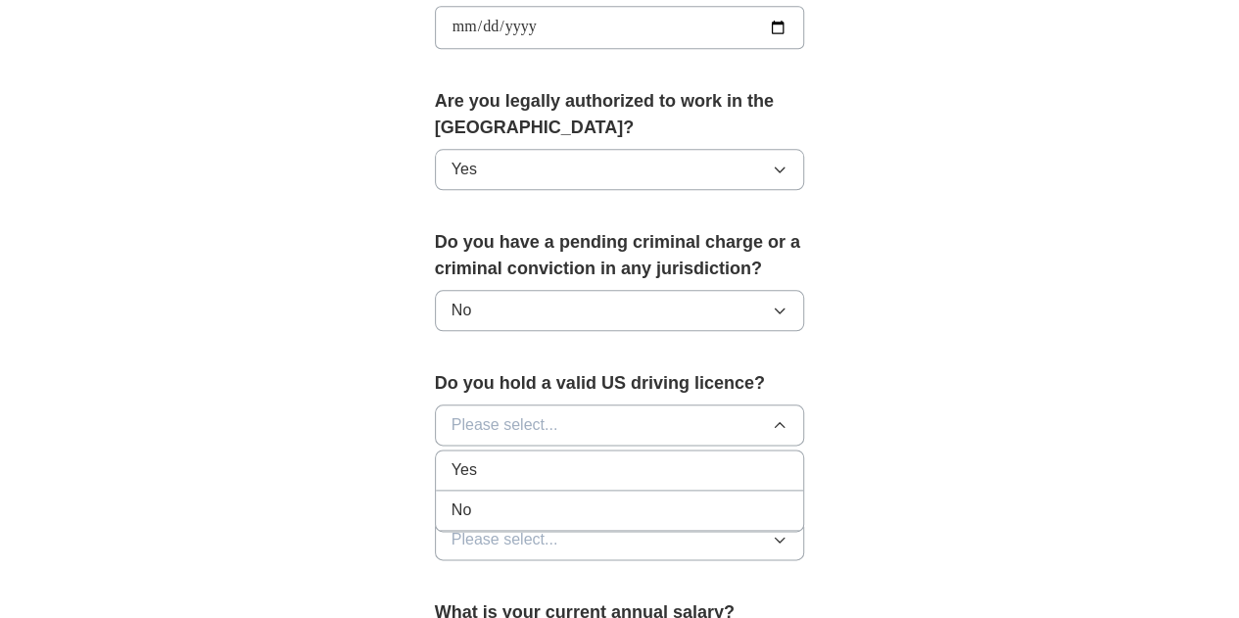
click at [452, 499] on div "No" at bounding box center [620, 511] width 337 height 24
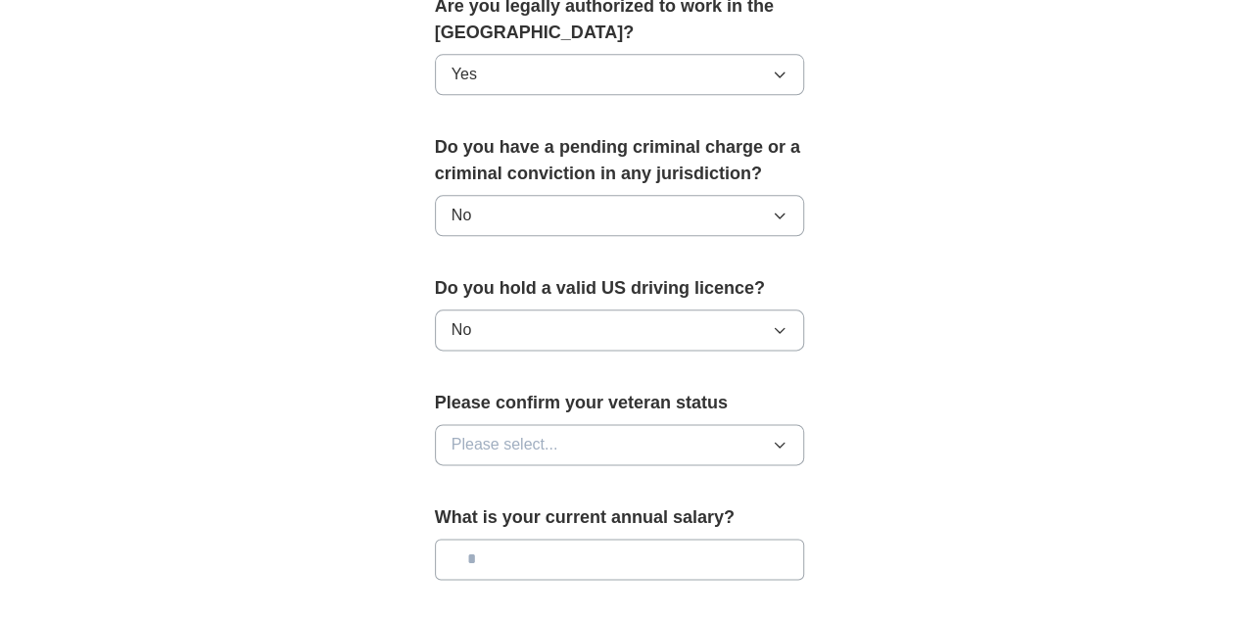
scroll to position [1063, 0]
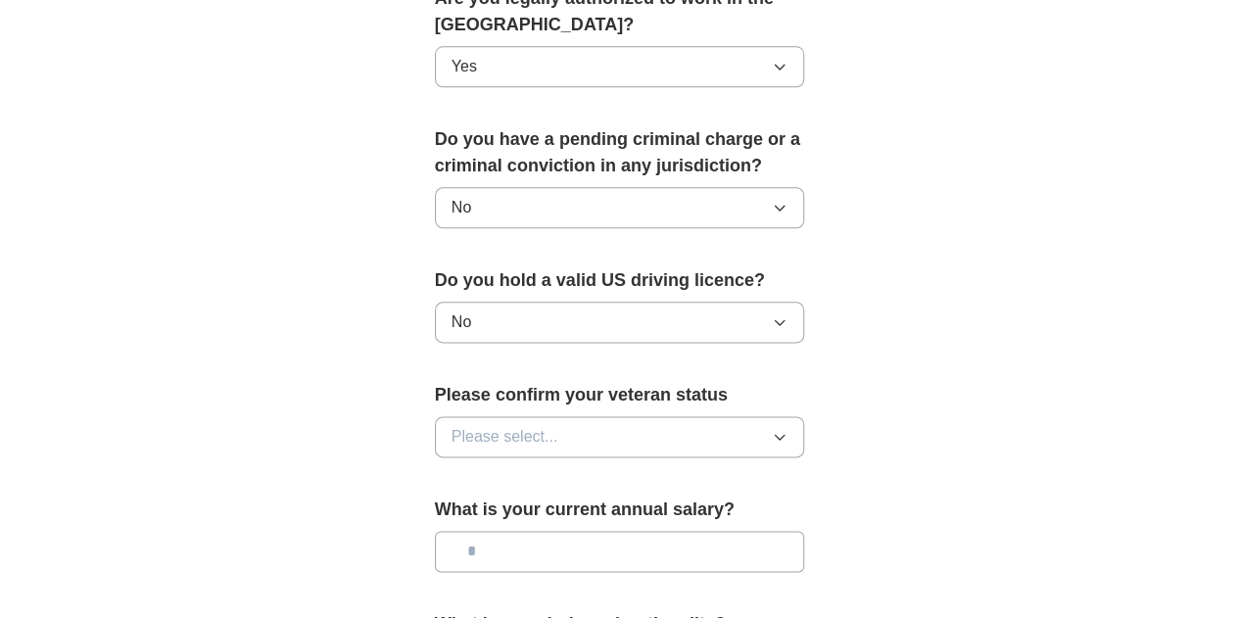
click at [456, 425] on span "Please select..." at bounding box center [505, 437] width 107 height 24
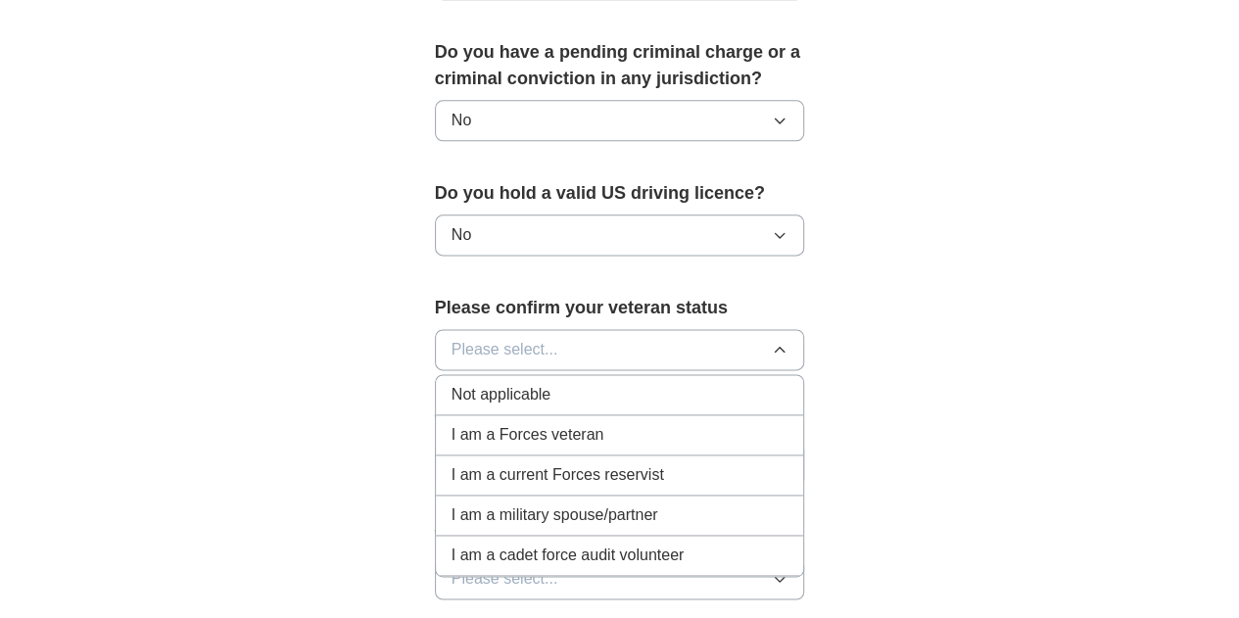
scroll to position [1167, 0]
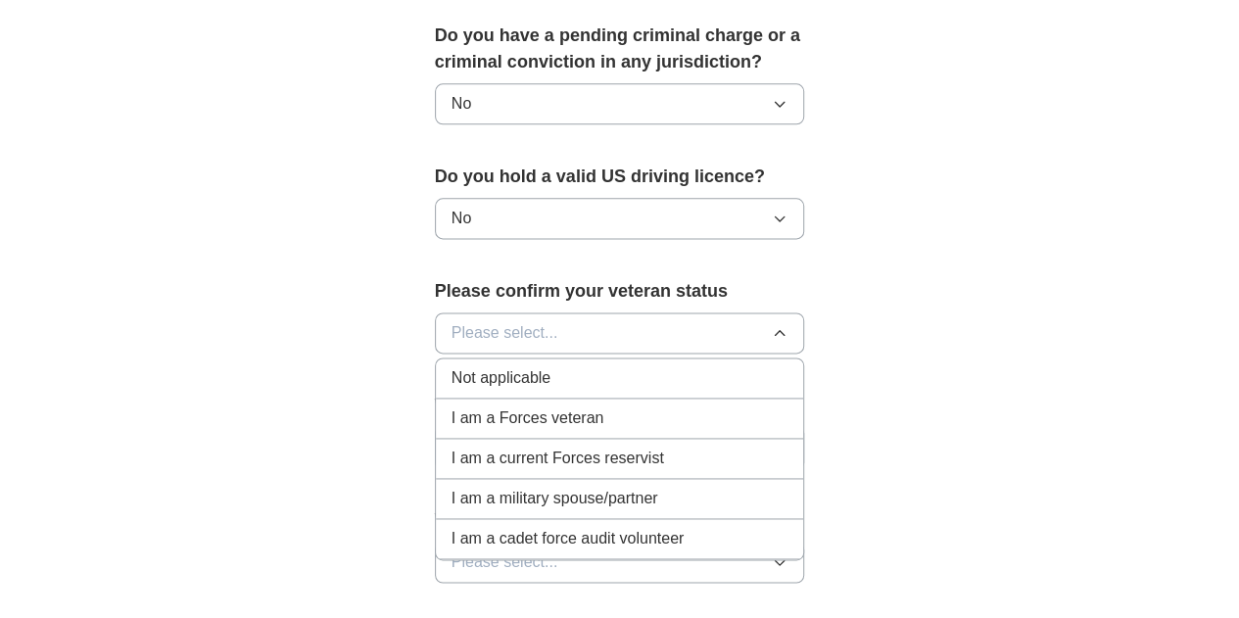
click at [515, 366] on div "Not applicable" at bounding box center [620, 378] width 337 height 24
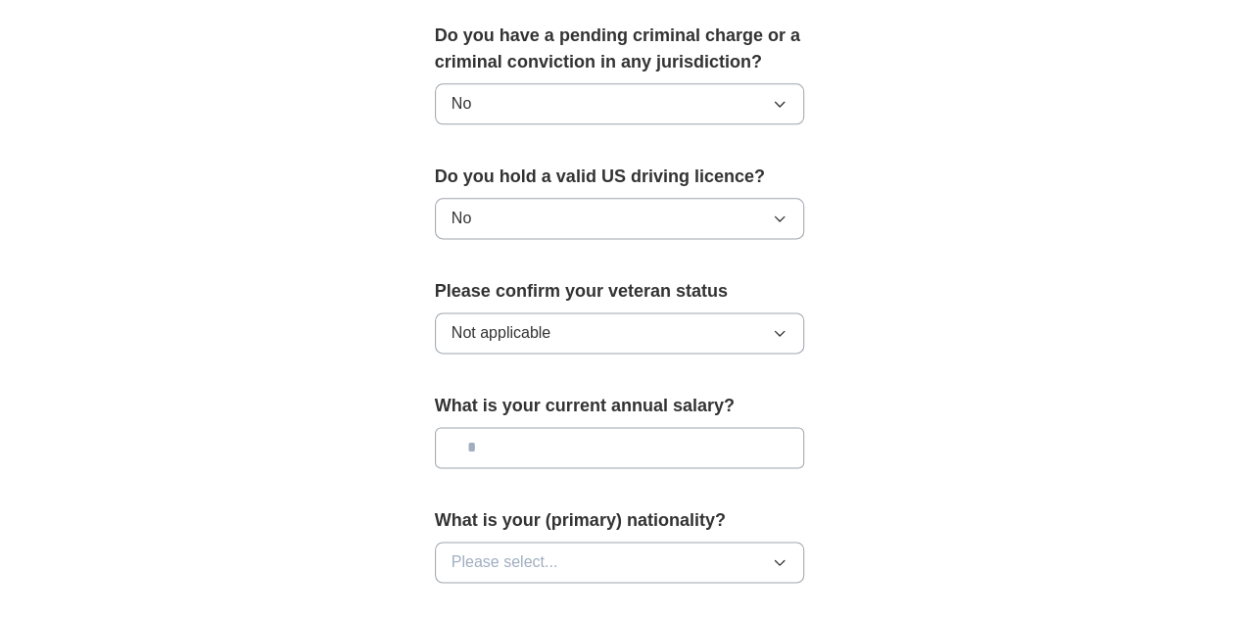
scroll to position [1216, 0]
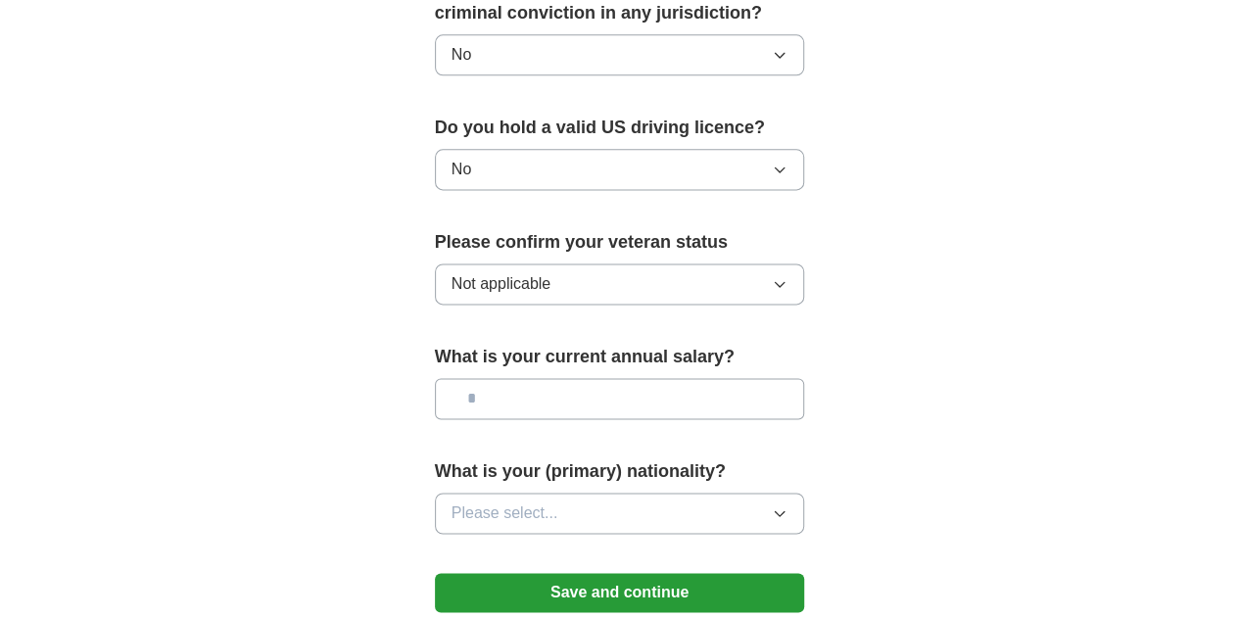
click at [481, 378] on input "text" at bounding box center [620, 398] width 370 height 41
type input "*******"
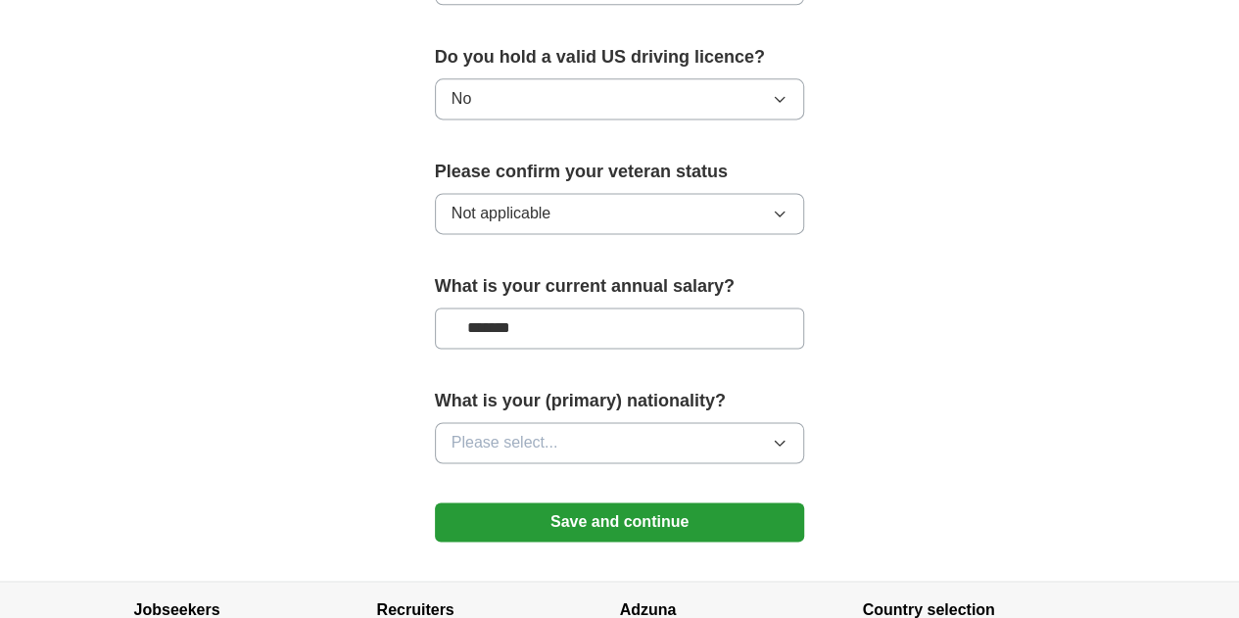
scroll to position [1288, 0]
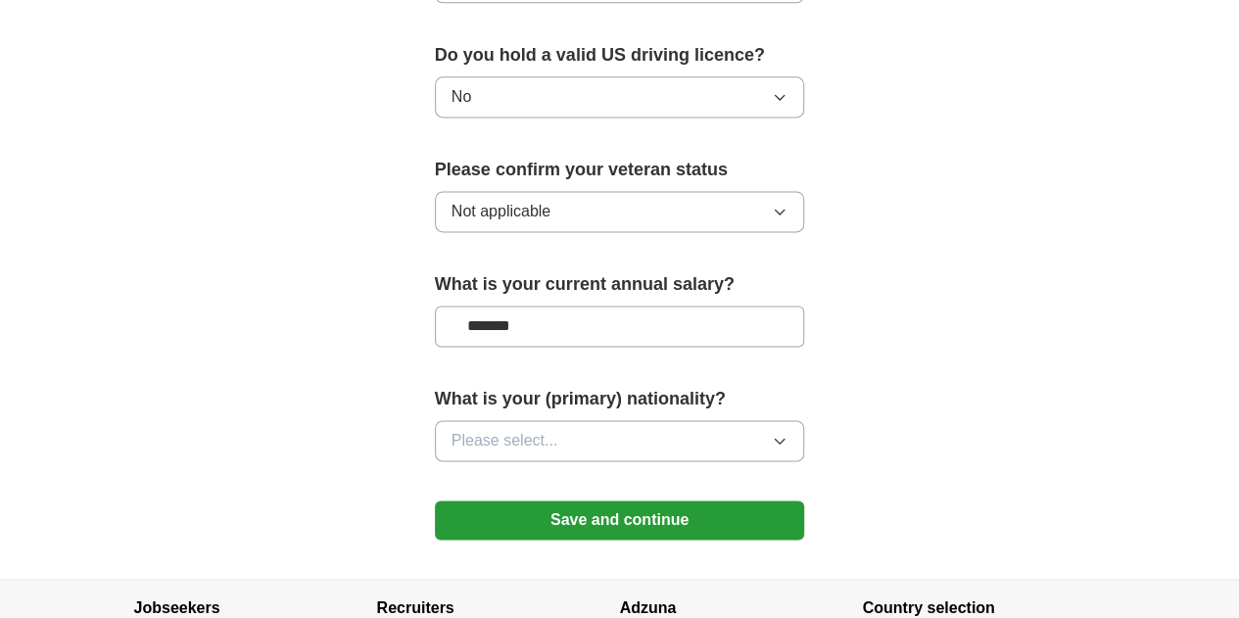
click at [452, 429] on span "Please select..." at bounding box center [505, 441] width 107 height 24
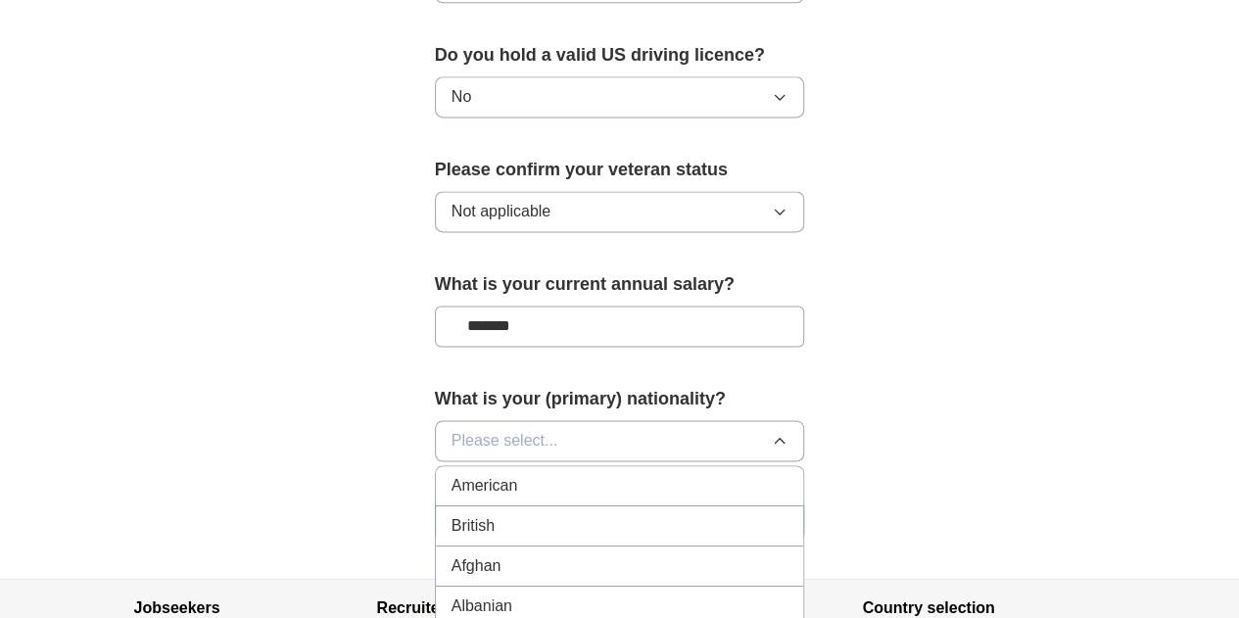
click at [458, 429] on span "Please select..." at bounding box center [505, 441] width 107 height 24
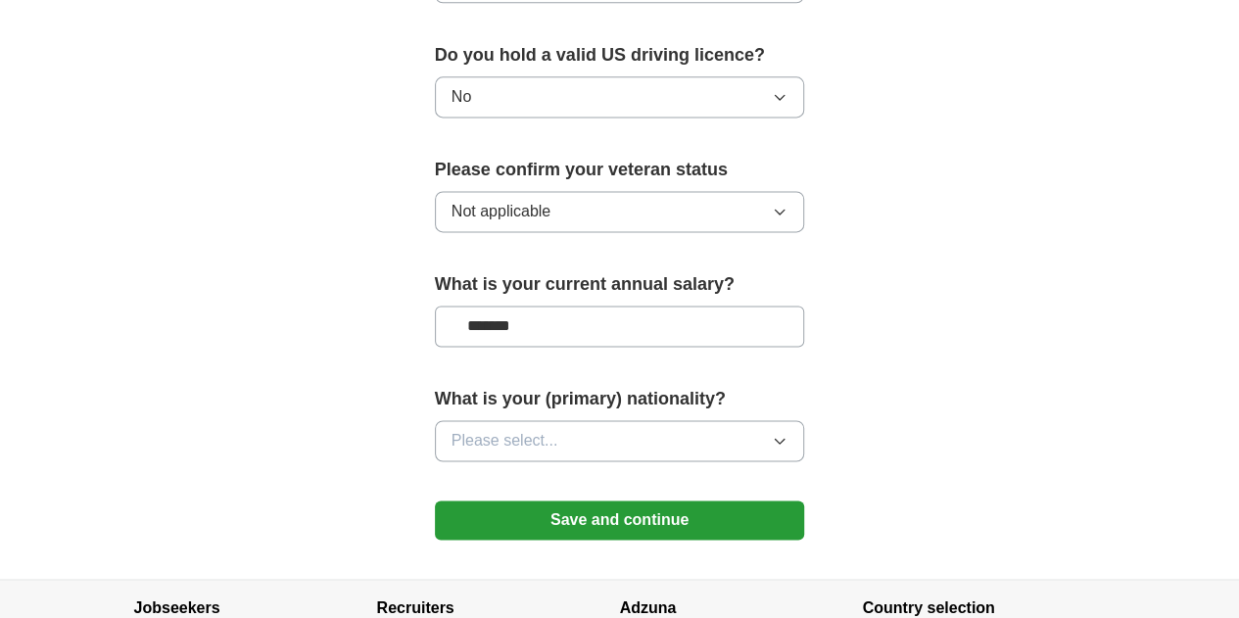
click at [455, 429] on span "Please select..." at bounding box center [505, 441] width 107 height 24
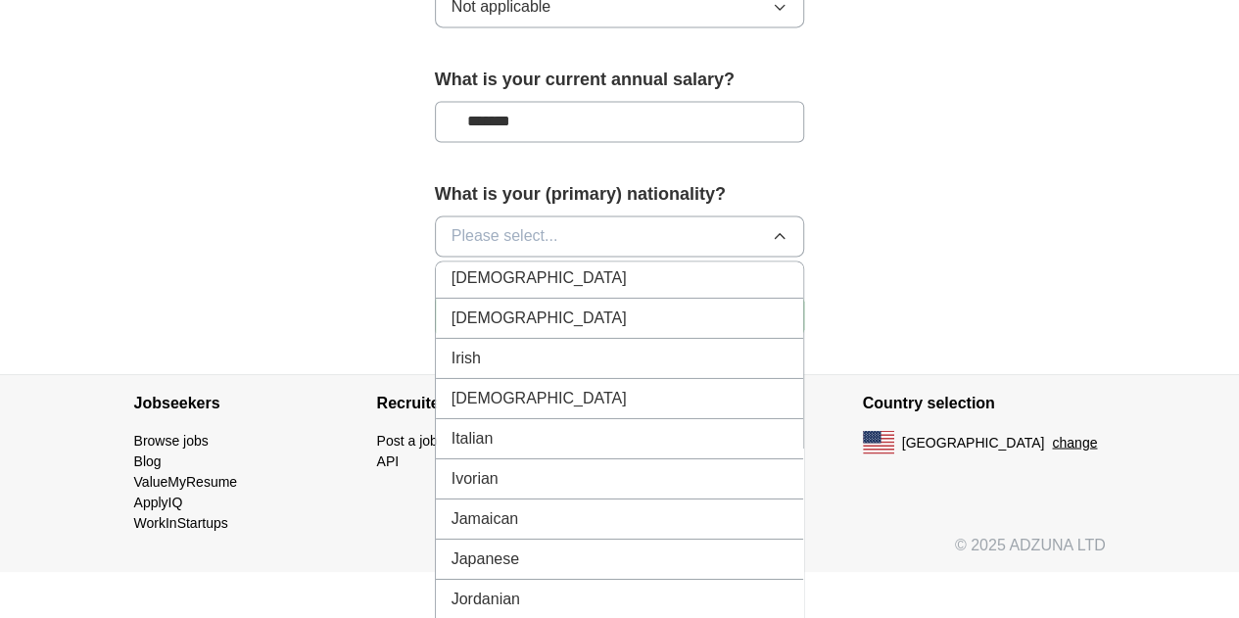
scroll to position [3300, 0]
click at [452, 545] on span "Japanese" at bounding box center [486, 557] width 68 height 24
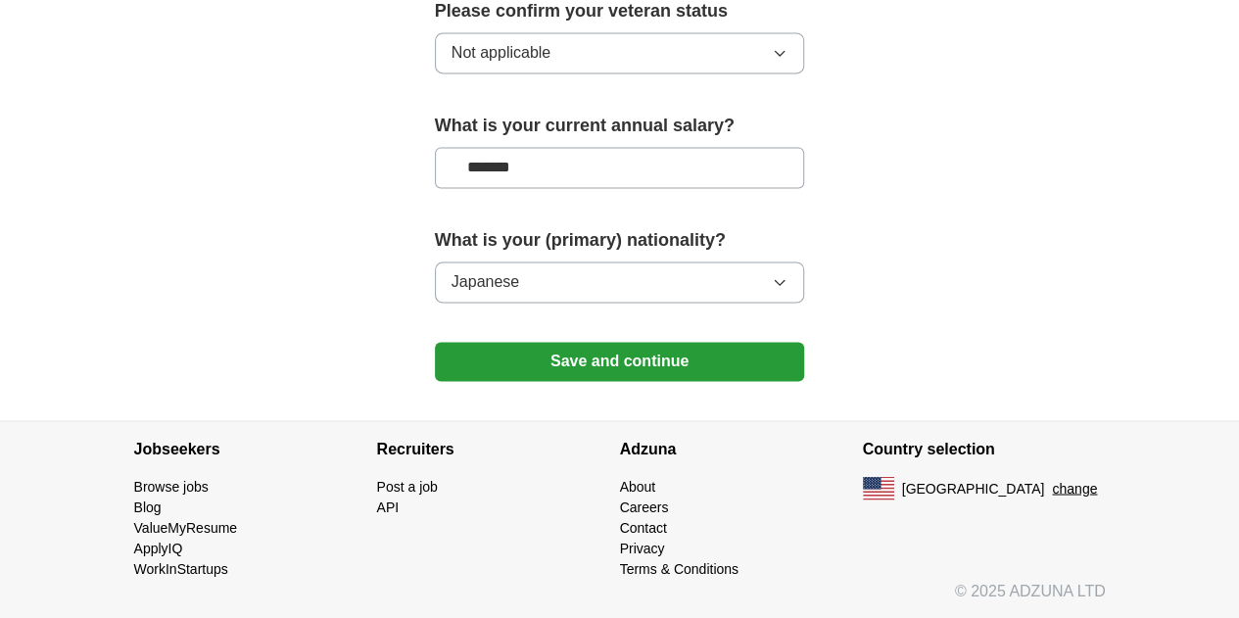
scroll to position [1412, 0]
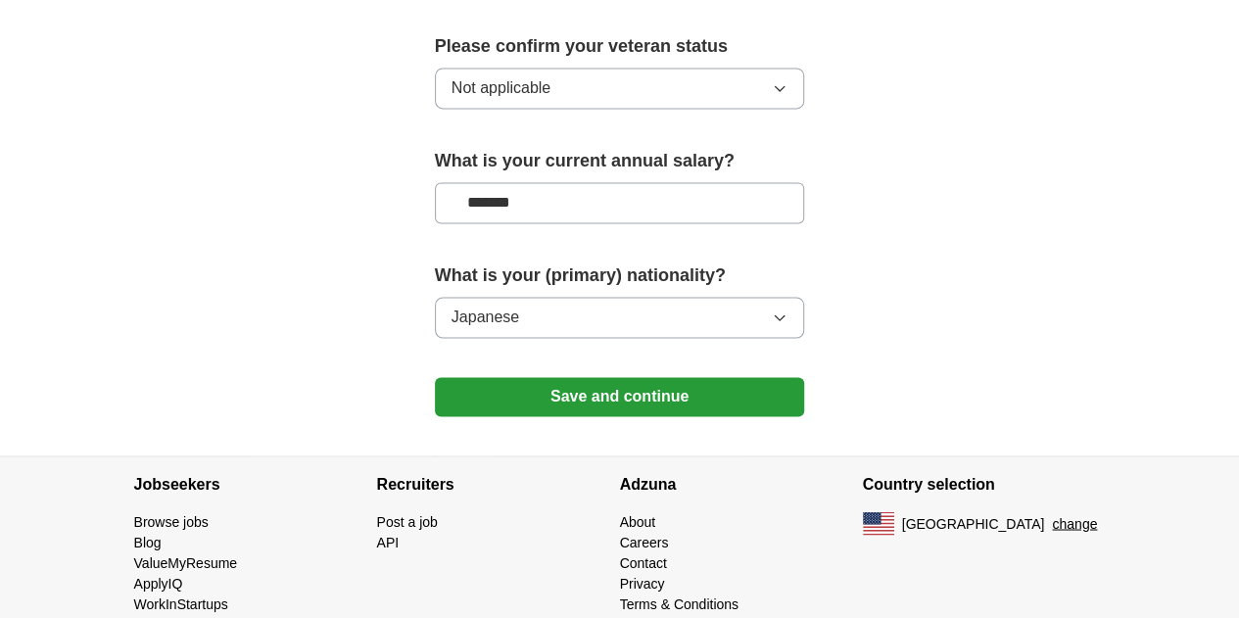
click at [585, 377] on button "Save and continue" at bounding box center [620, 396] width 370 height 39
